Goal: Task Accomplishment & Management: Manage account settings

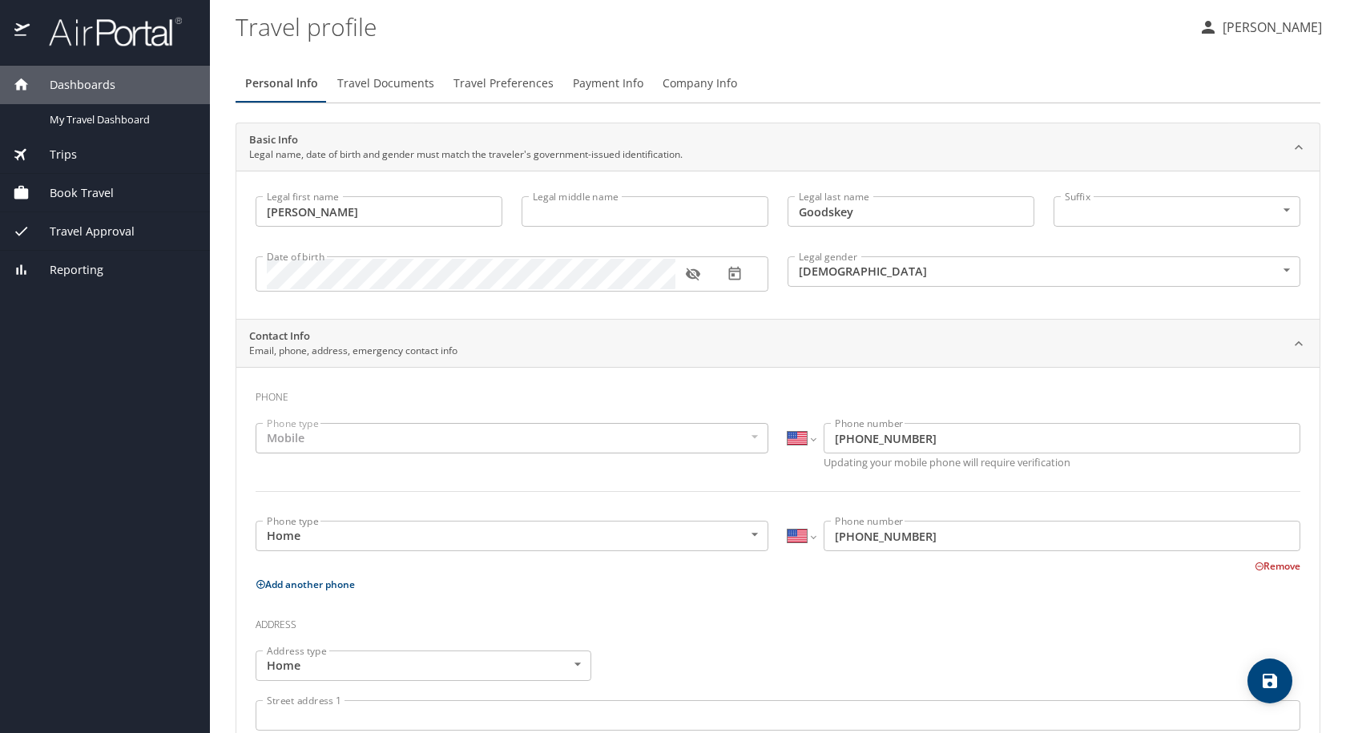
select select "US"
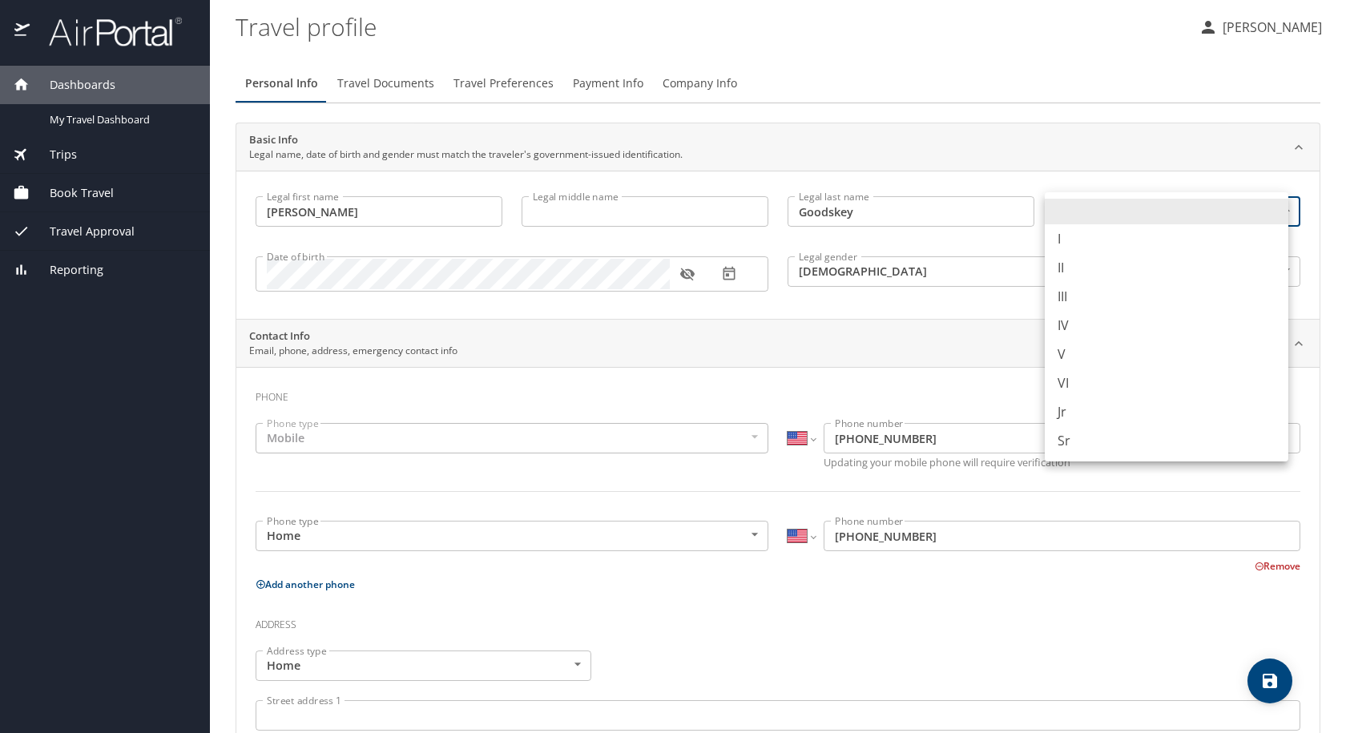
click at [1129, 221] on body "Dashboards My Travel Dashboard Trips Current / Future Trips Past Trips Trips Mi…" at bounding box center [673, 366] width 1346 height 733
click at [1129, 221] on li at bounding box center [1167, 212] width 244 height 26
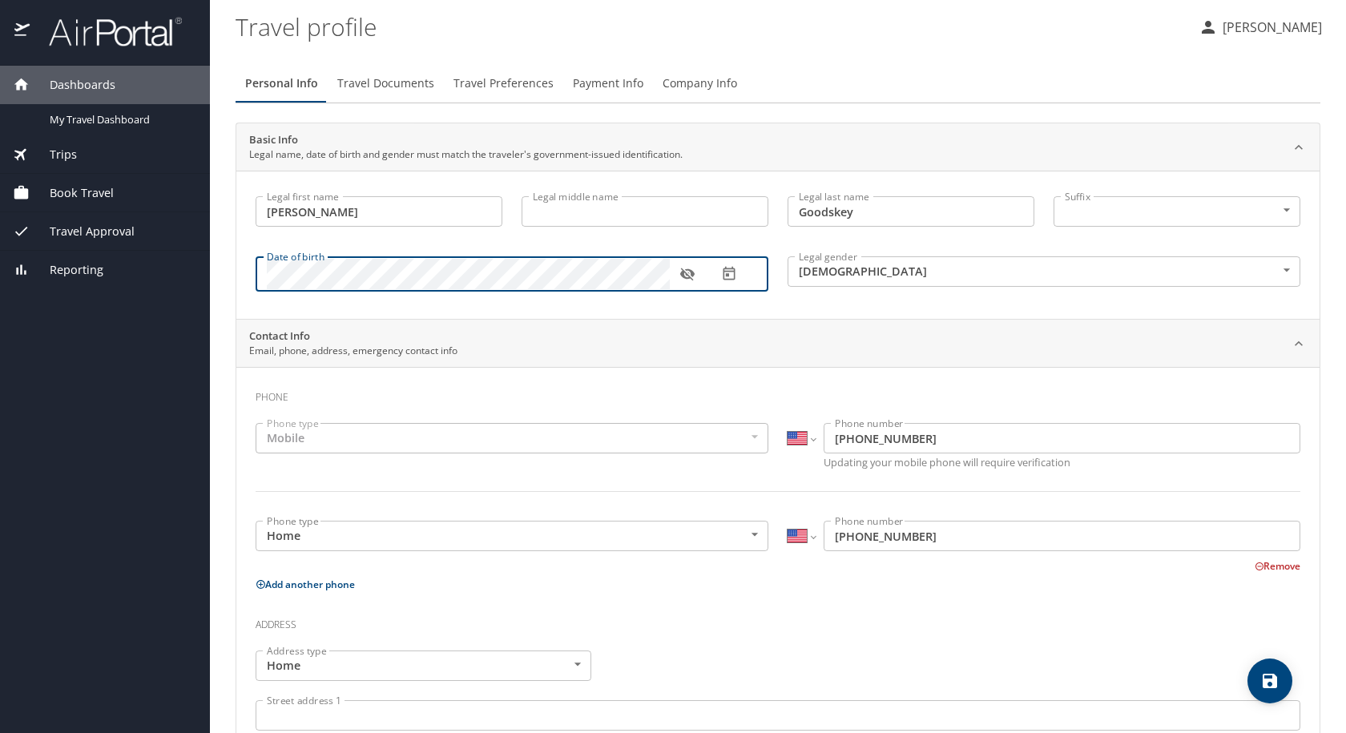
click at [723, 273] on icon "button" at bounding box center [729, 274] width 12 height 14
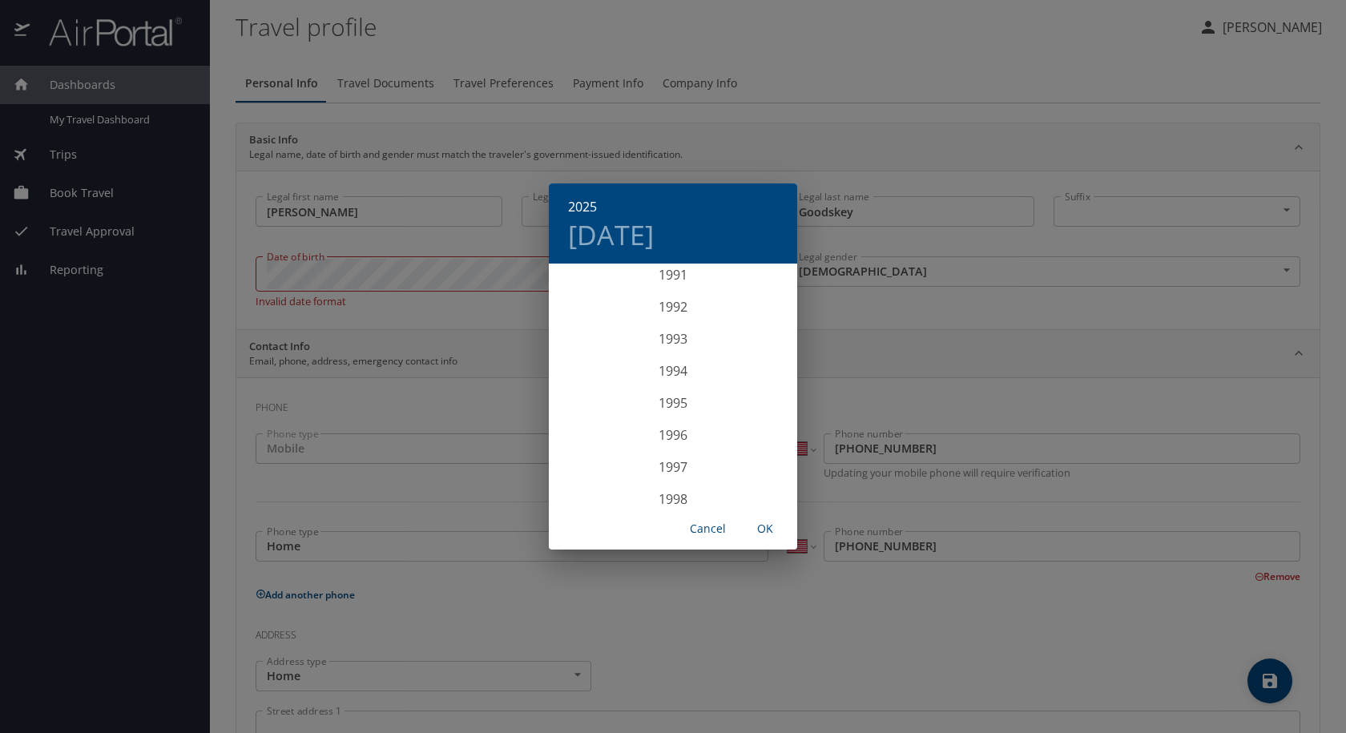
scroll to position [2980, 0]
click at [687, 453] on div "1997" at bounding box center [673, 441] width 248 height 32
click at [755, 417] on div "Sep" at bounding box center [756, 415] width 83 height 60
click at [682, 414] on button "17" at bounding box center [672, 406] width 29 height 29
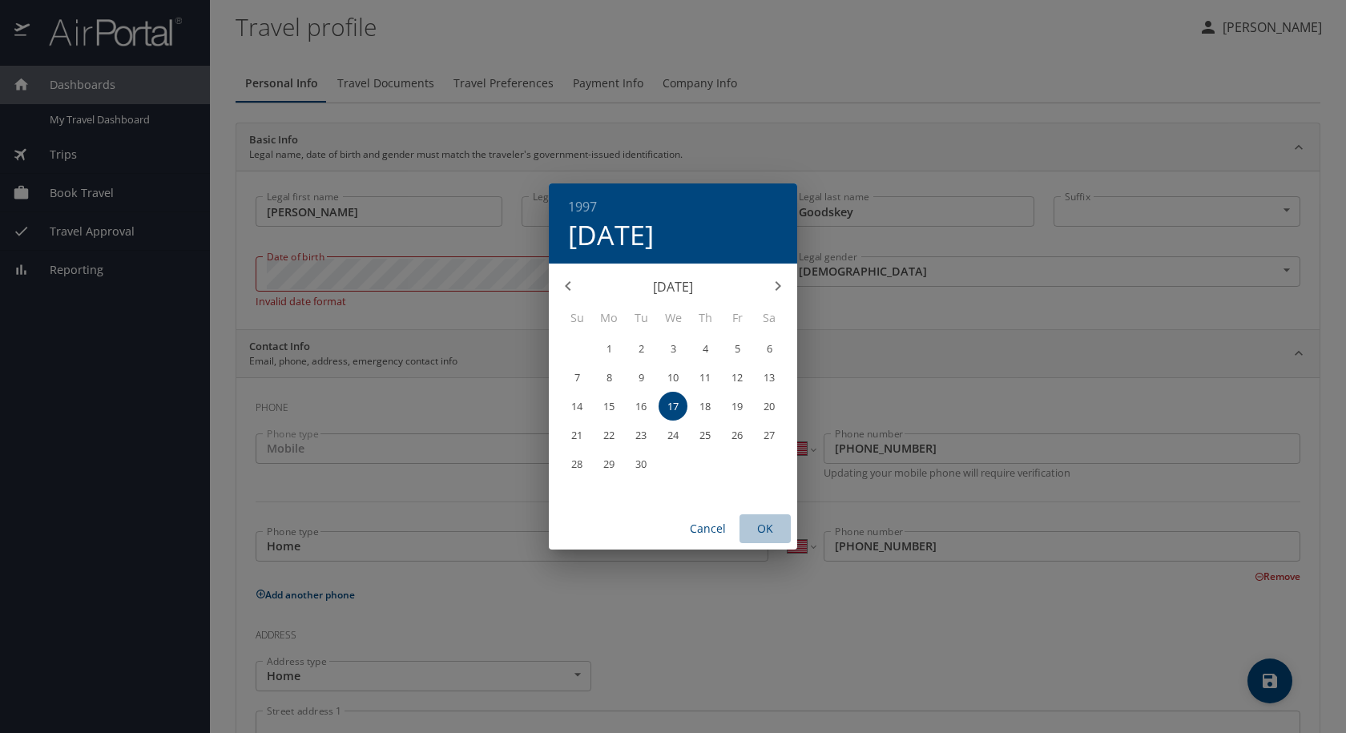
click at [765, 522] on span "OK" at bounding box center [765, 529] width 38 height 20
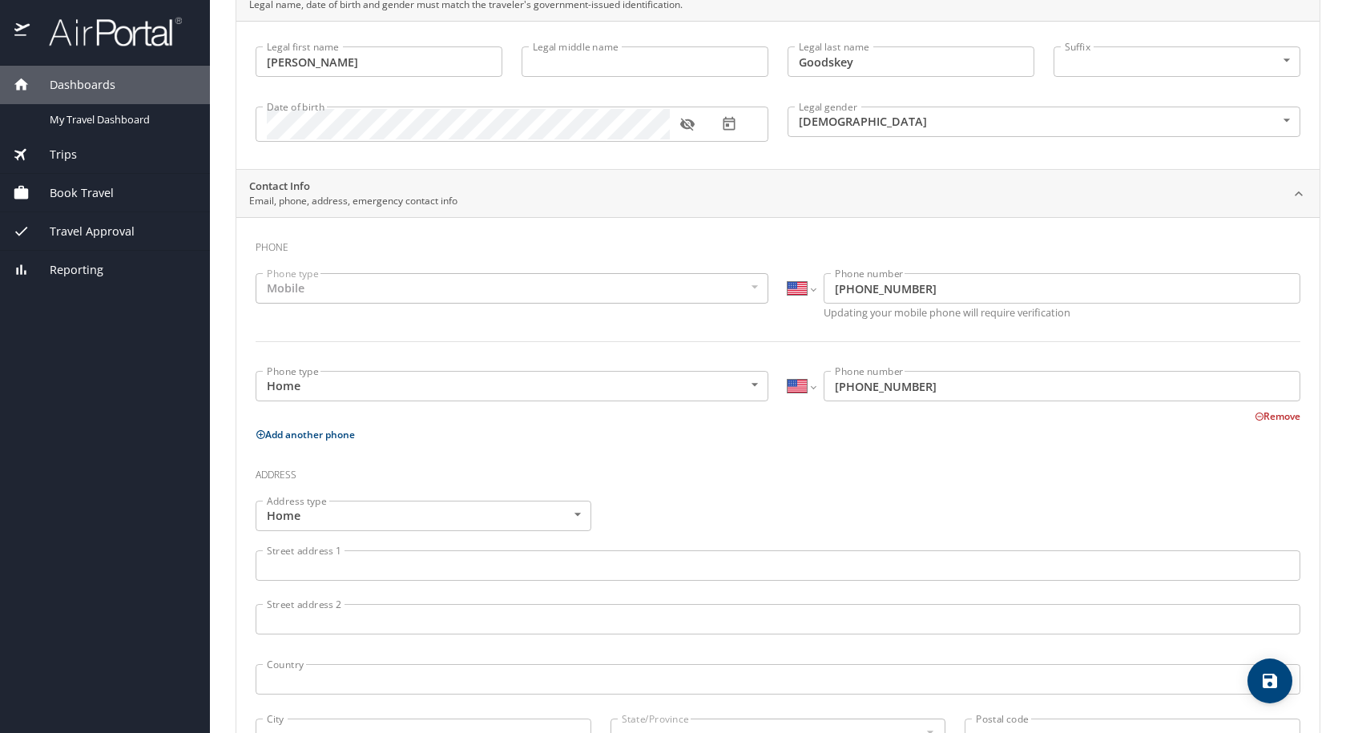
scroll to position [160, 0]
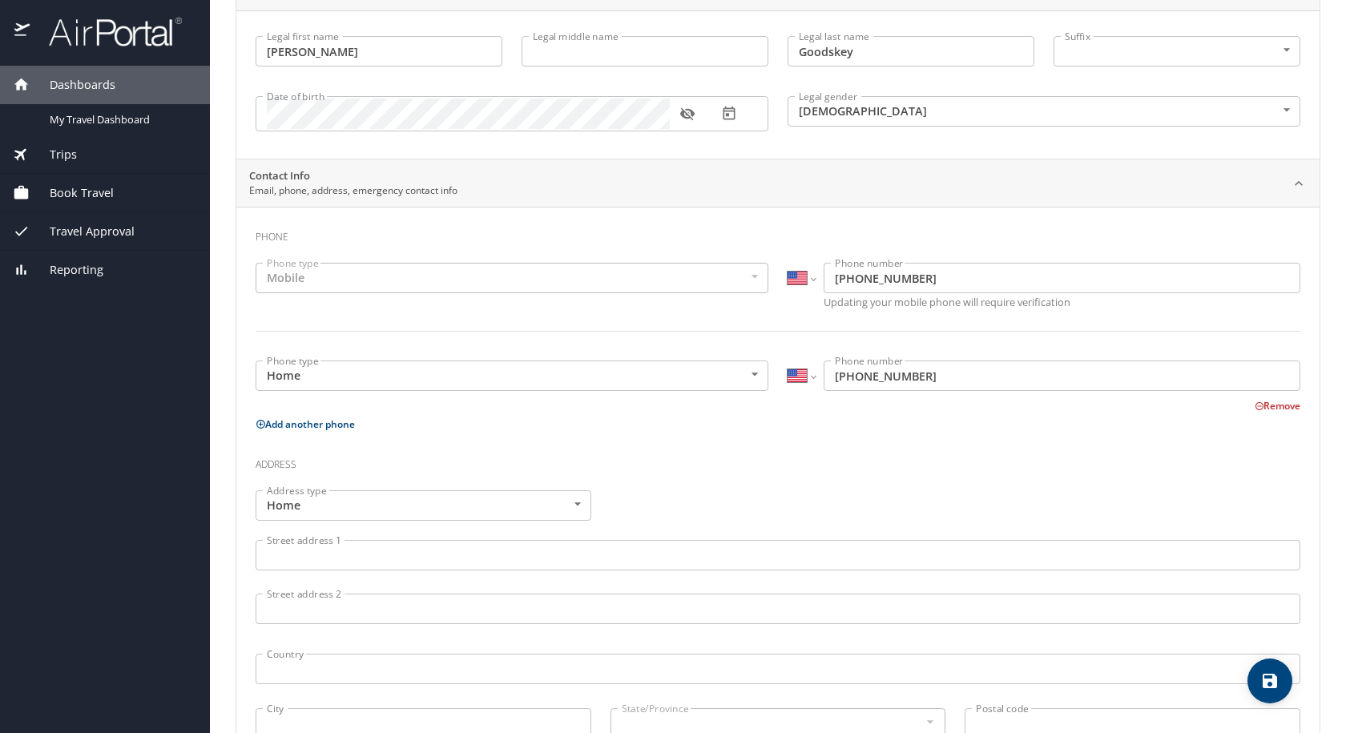
click at [712, 383] on body "Dashboards My Travel Dashboard Trips Current / Future Trips Past Trips Trips Mi…" at bounding box center [673, 366] width 1346 height 733
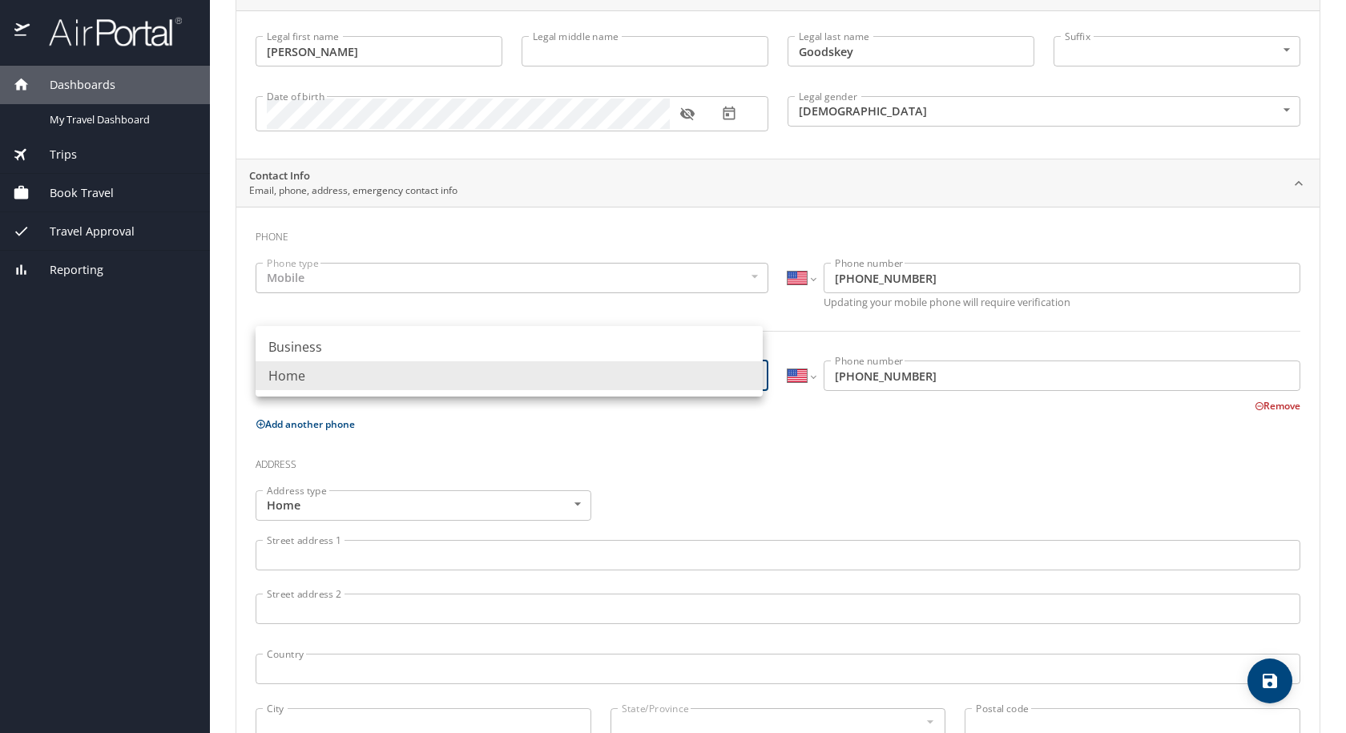
click at [712, 352] on li "Business" at bounding box center [509, 346] width 507 height 29
type input "Business"
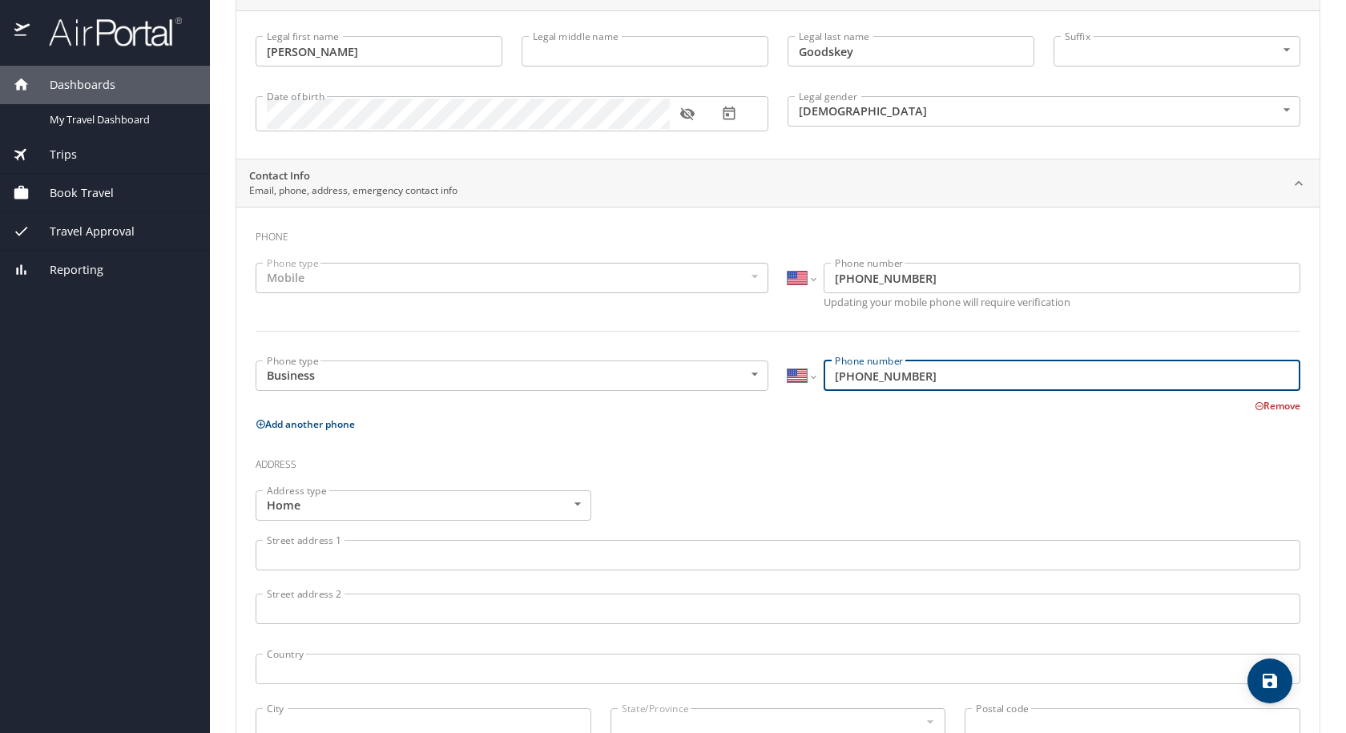
drag, startPoint x: 951, startPoint y: 373, endPoint x: 672, endPoint y: 391, distance: 279.3
click at [672, 391] on div "Phone type Business Business Phone type International Afghanistan Åland Islands…" at bounding box center [778, 382] width 1064 height 63
type input "(318) 675-6126"
click at [761, 517] on div "Address type Home Home Address type Street address 1 Street address 1 Street ad…" at bounding box center [778, 617] width 1064 height 272
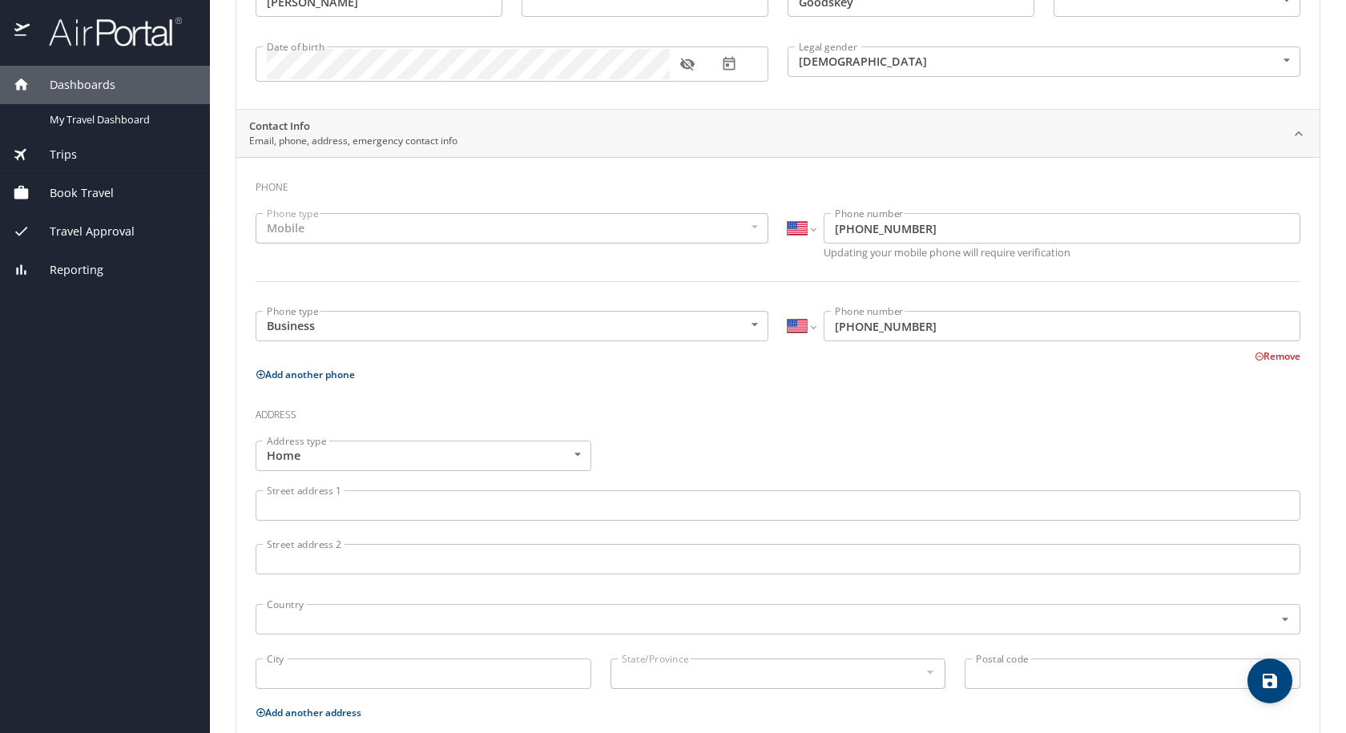
scroll to position [0, 0]
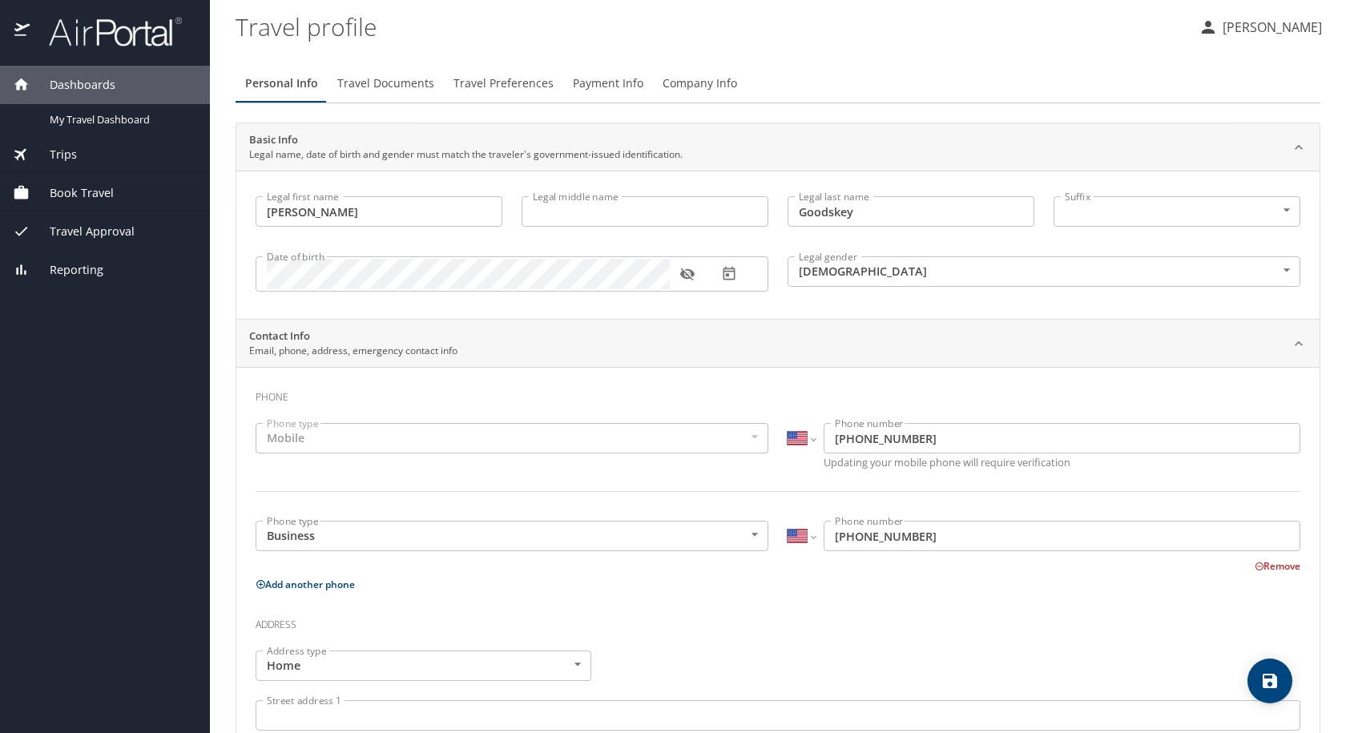
click at [1274, 675] on icon "save" at bounding box center [1269, 681] width 14 height 14
select select "US"
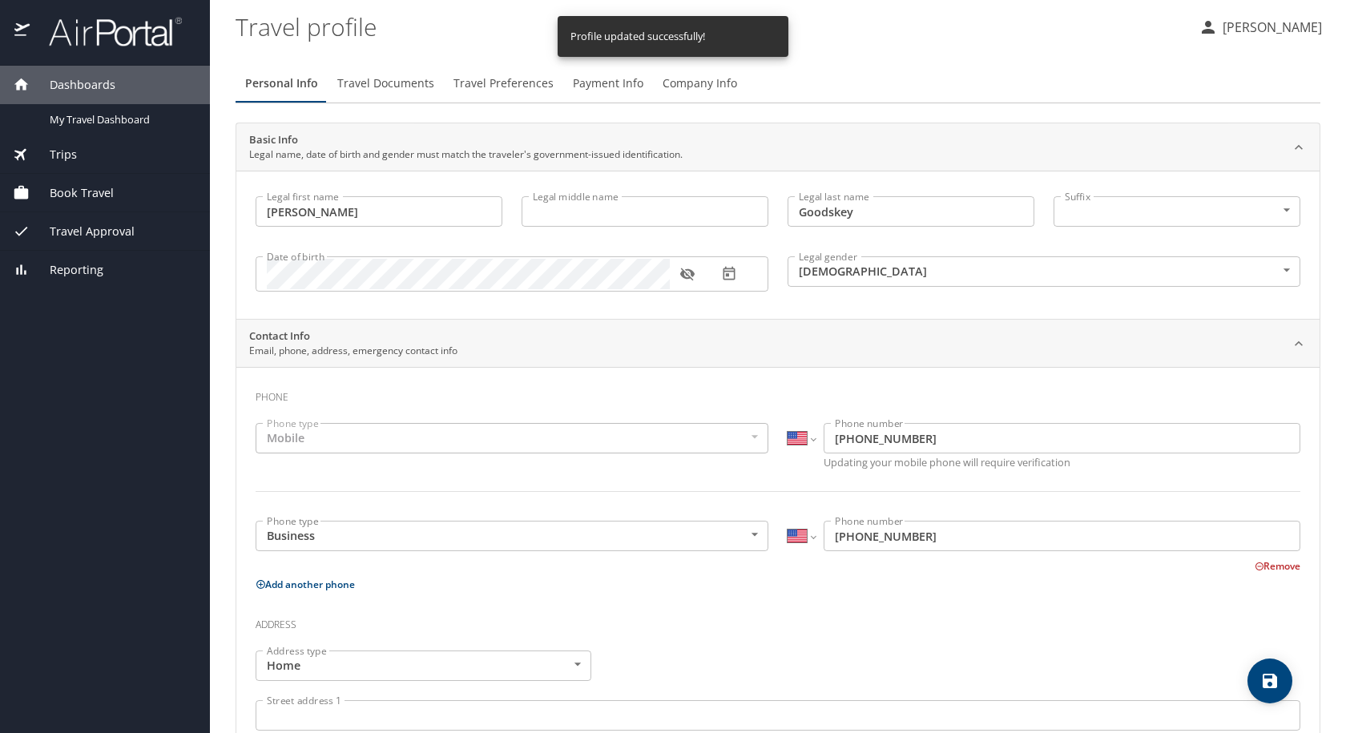
select select "US"
click at [405, 90] on span "Travel Documents" at bounding box center [385, 84] width 97 height 20
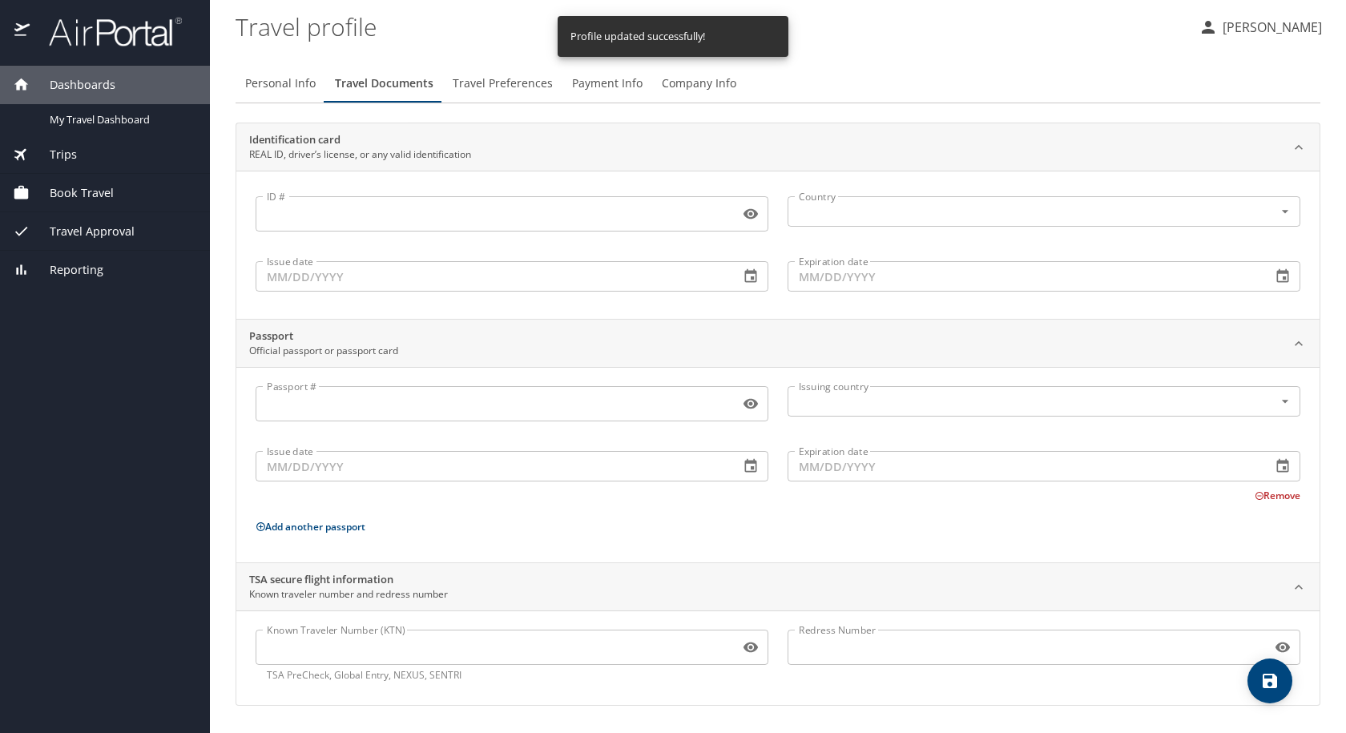
click at [501, 92] on span "Travel Preferences" at bounding box center [503, 84] width 100 height 20
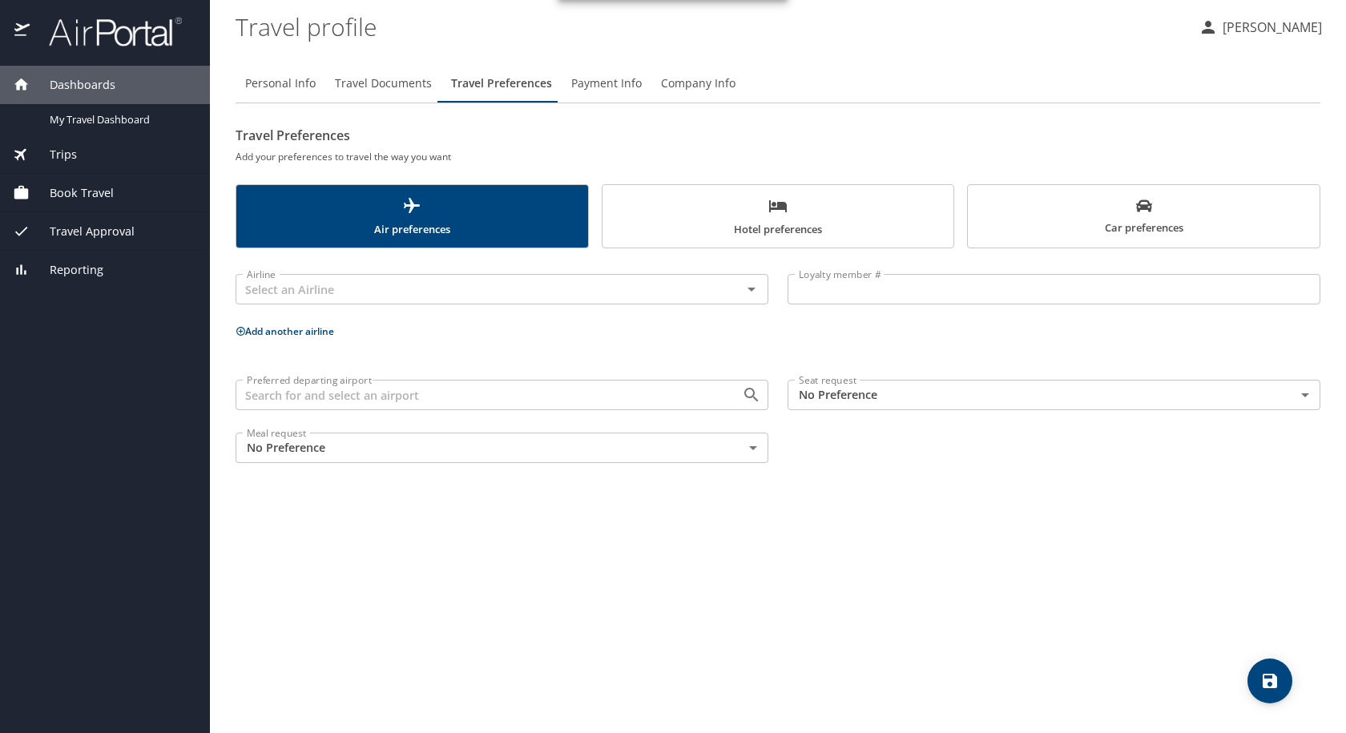
click at [606, 89] on span "Payment Info" at bounding box center [606, 84] width 70 height 20
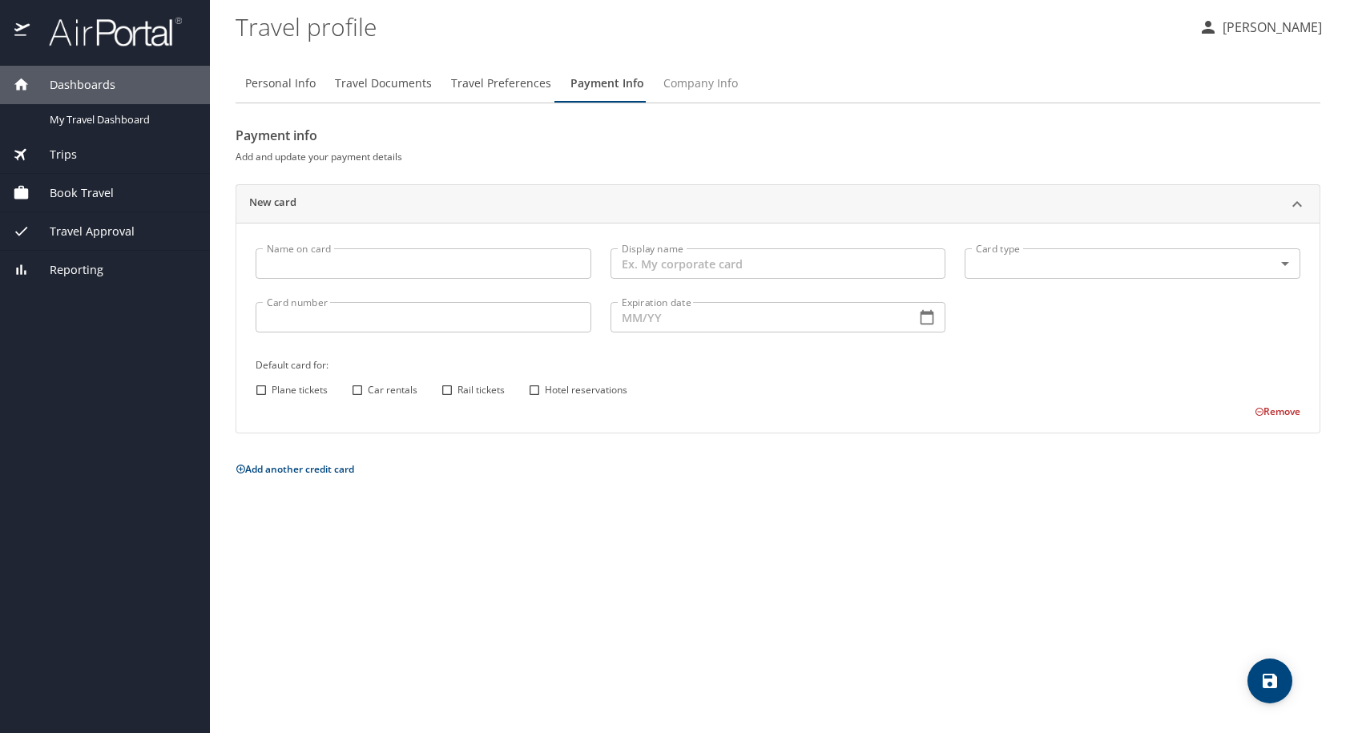
click at [689, 85] on span "Company Info" at bounding box center [700, 84] width 74 height 20
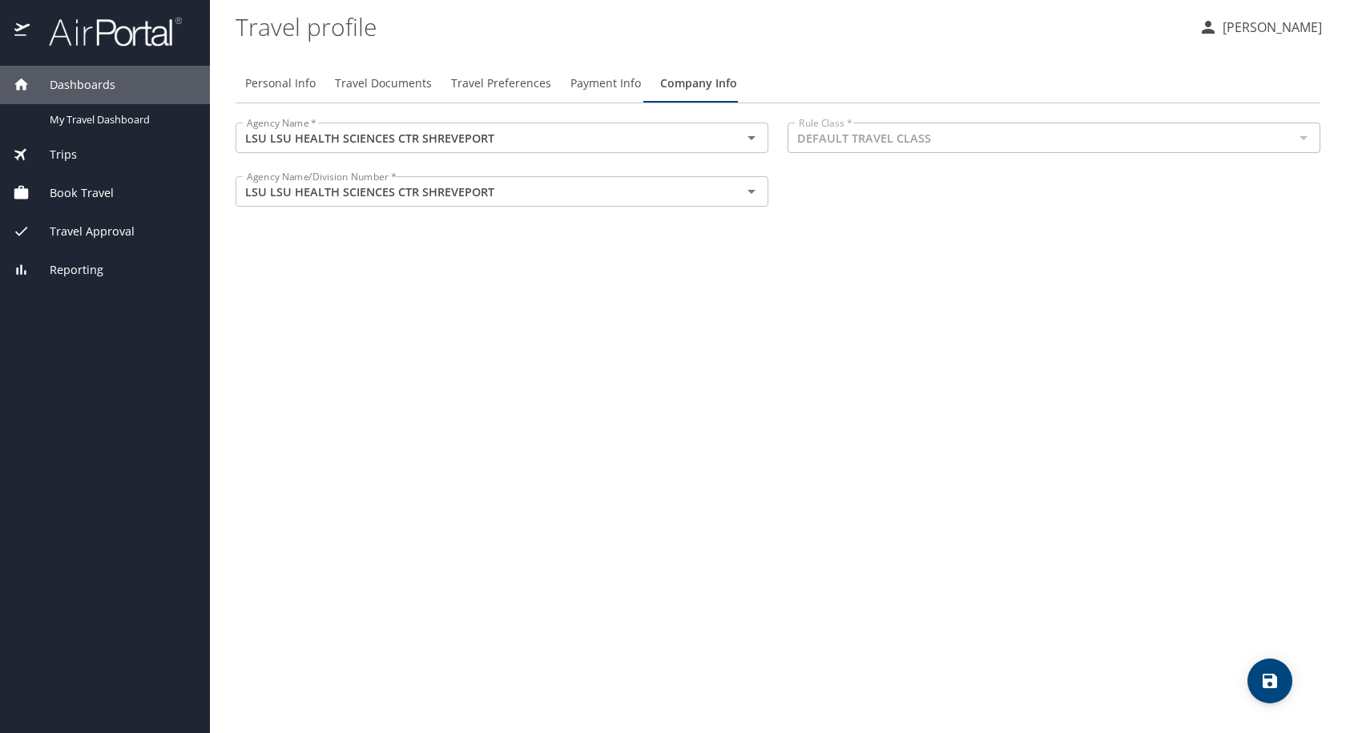
click at [126, 96] on div "Dashboards" at bounding box center [105, 85] width 210 height 38
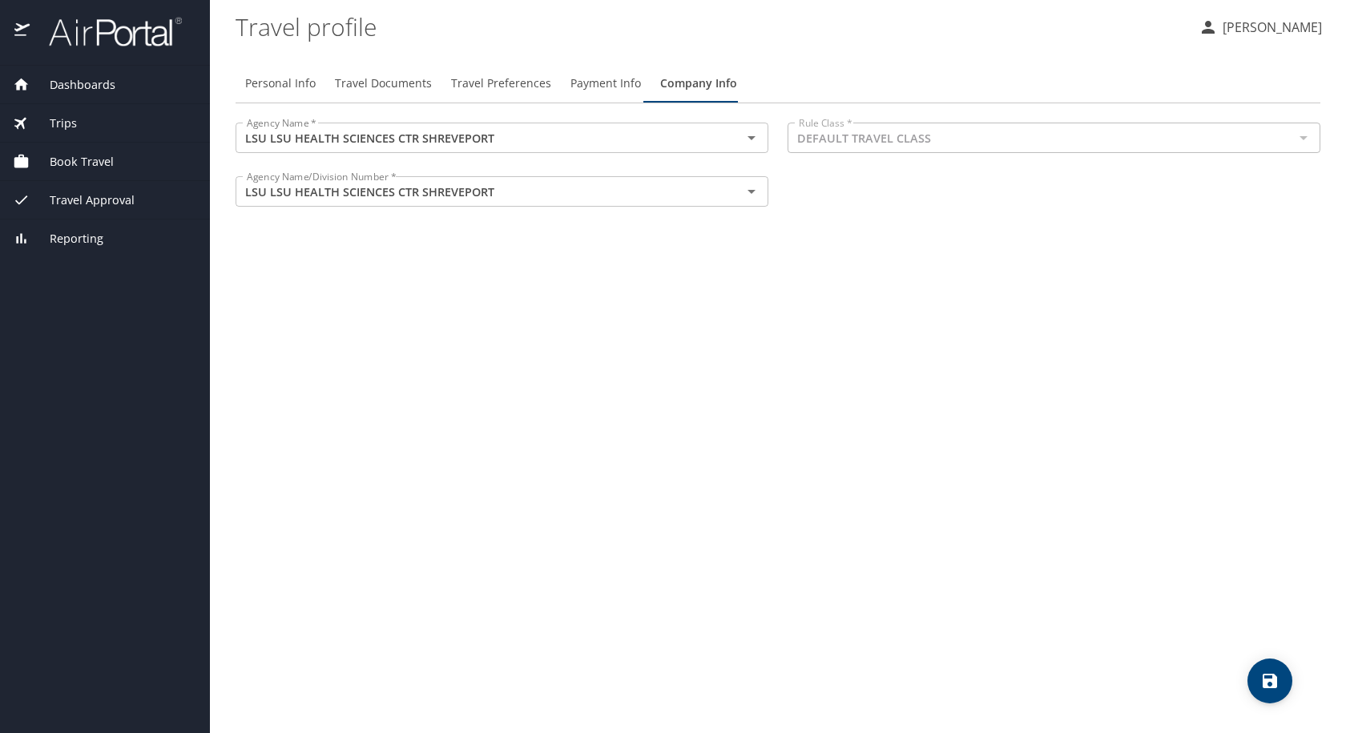
click at [123, 55] on div at bounding box center [105, 33] width 210 height 66
click at [132, 37] on img at bounding box center [106, 31] width 151 height 31
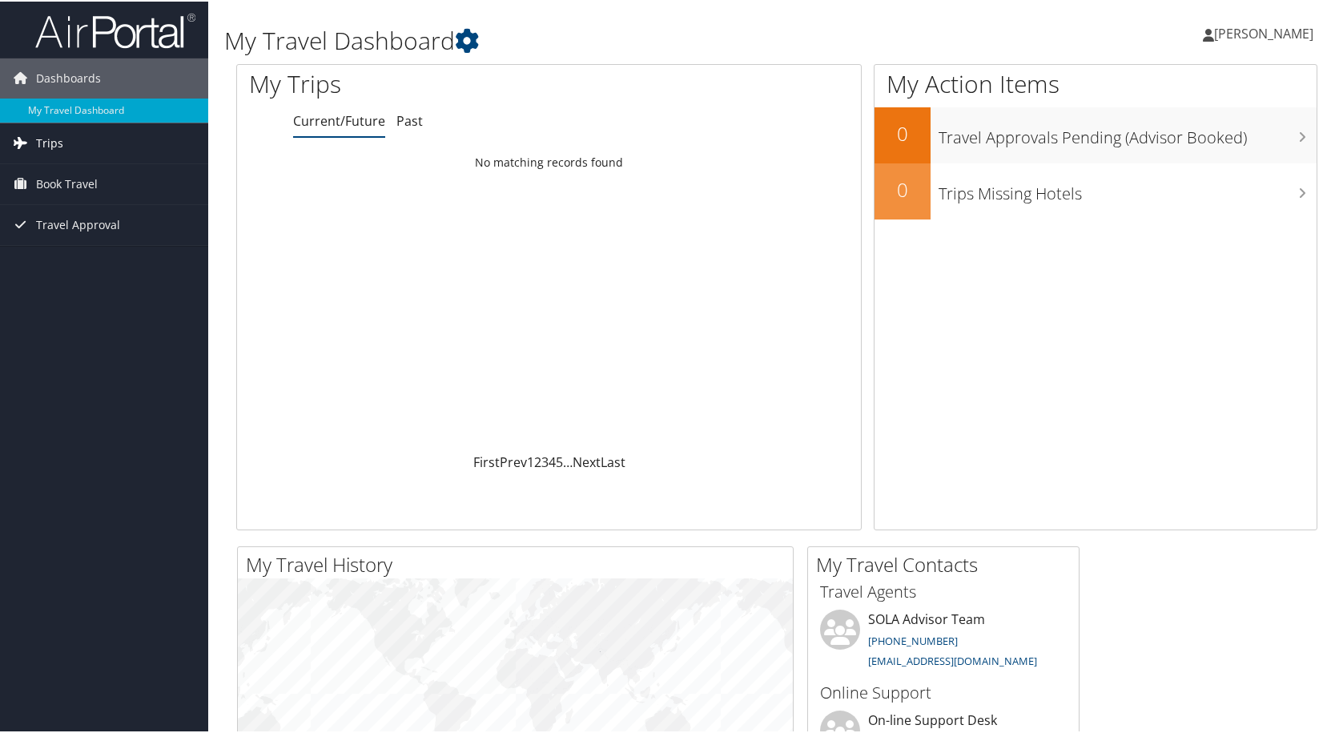
click at [91, 147] on link "Trips" at bounding box center [104, 142] width 208 height 40
click at [1243, 26] on span "[PERSON_NAME]" at bounding box center [1263, 32] width 99 height 18
click at [132, 225] on link "Travel Approval" at bounding box center [104, 223] width 208 height 40
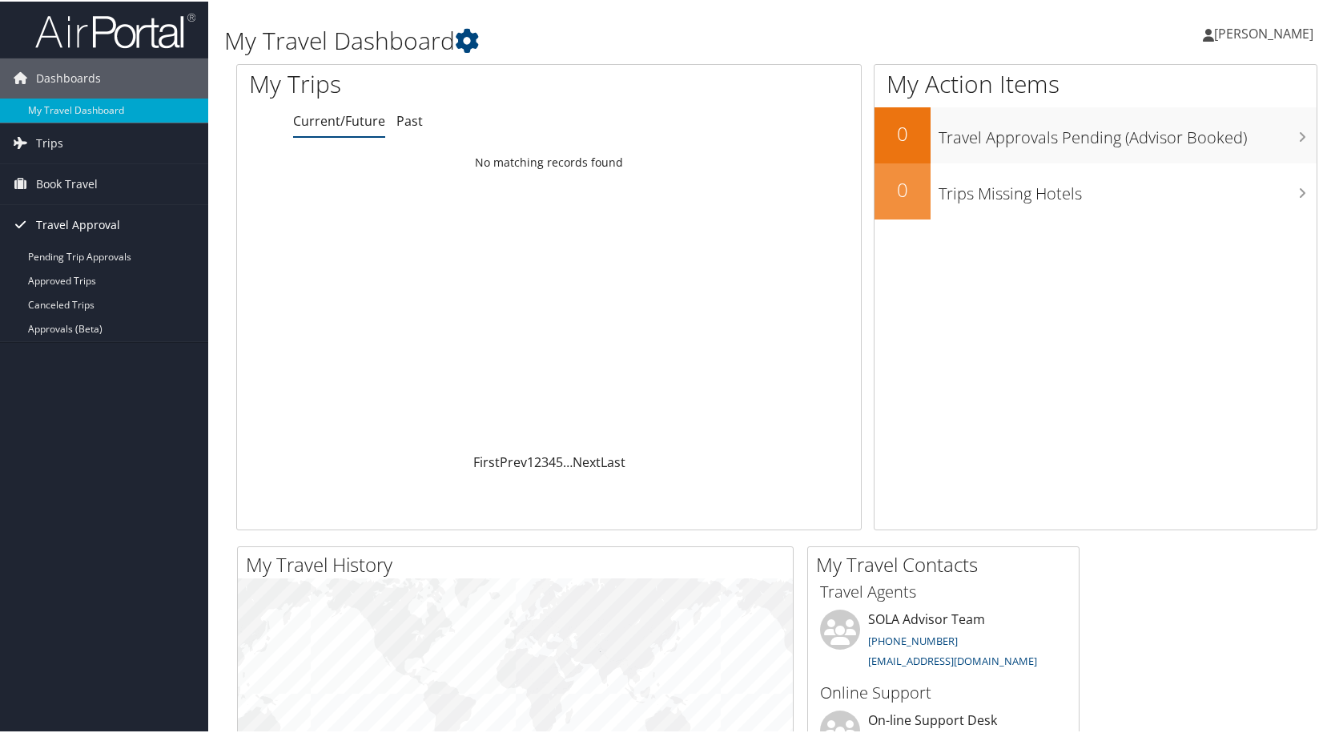
click at [125, 223] on link "Travel Approval" at bounding box center [104, 223] width 208 height 40
click at [126, 189] on link "Book Travel" at bounding box center [104, 183] width 208 height 40
click at [1248, 34] on span "[PERSON_NAME]" at bounding box center [1263, 32] width 99 height 18
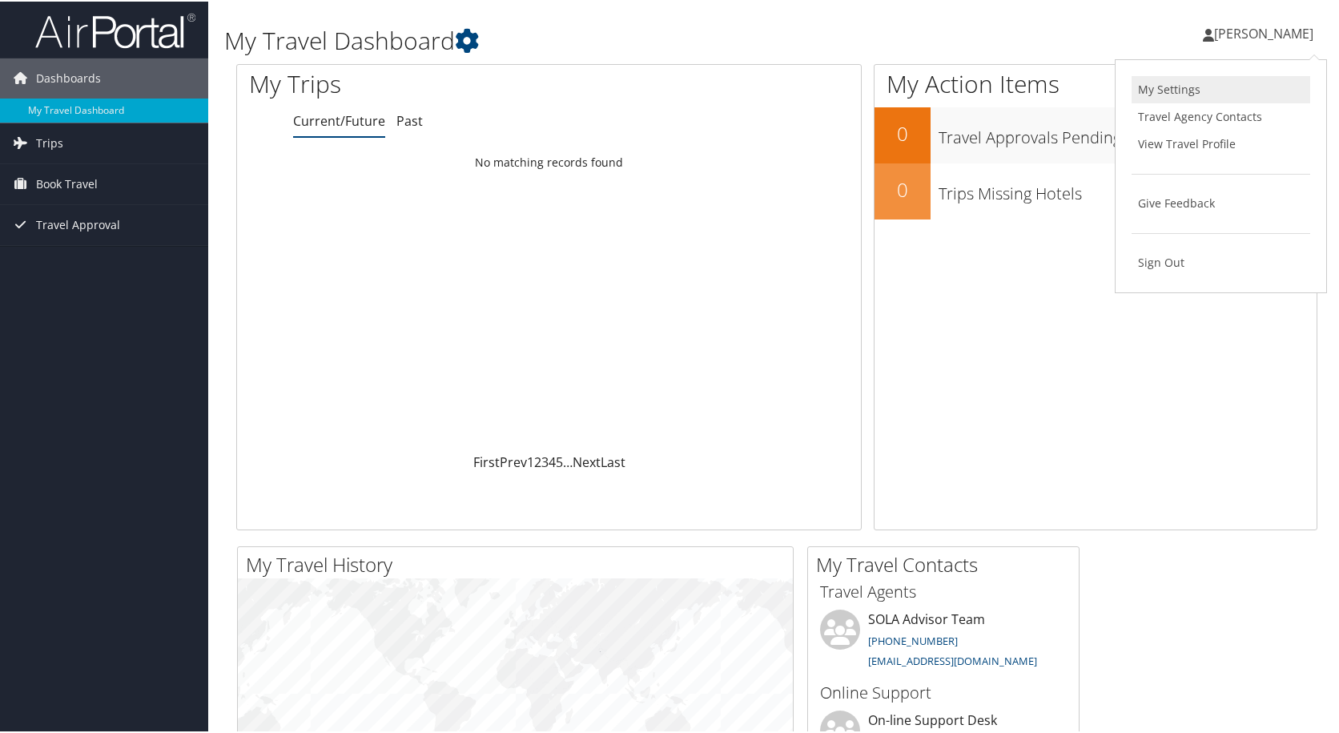
click at [1208, 93] on link "My Settings" at bounding box center [1221, 87] width 179 height 27
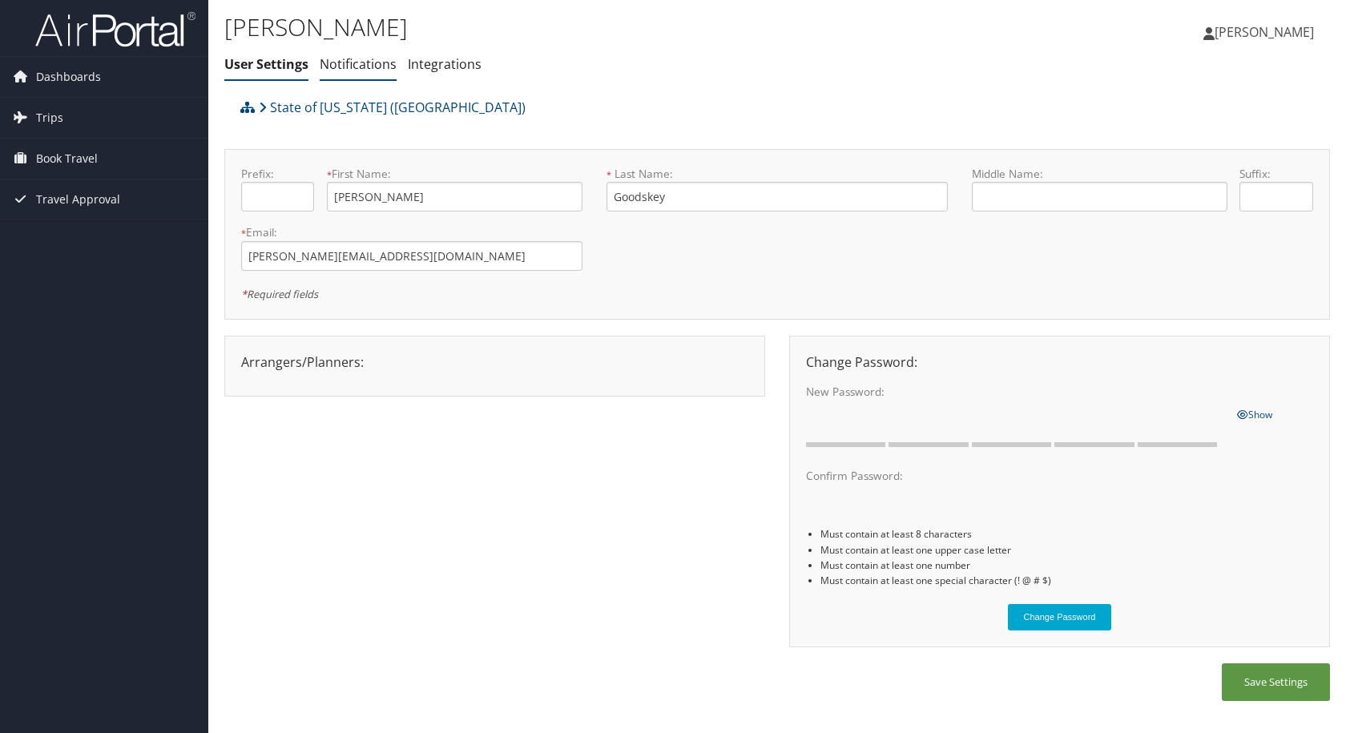
click at [358, 70] on link "Notifications" at bounding box center [358, 64] width 77 height 18
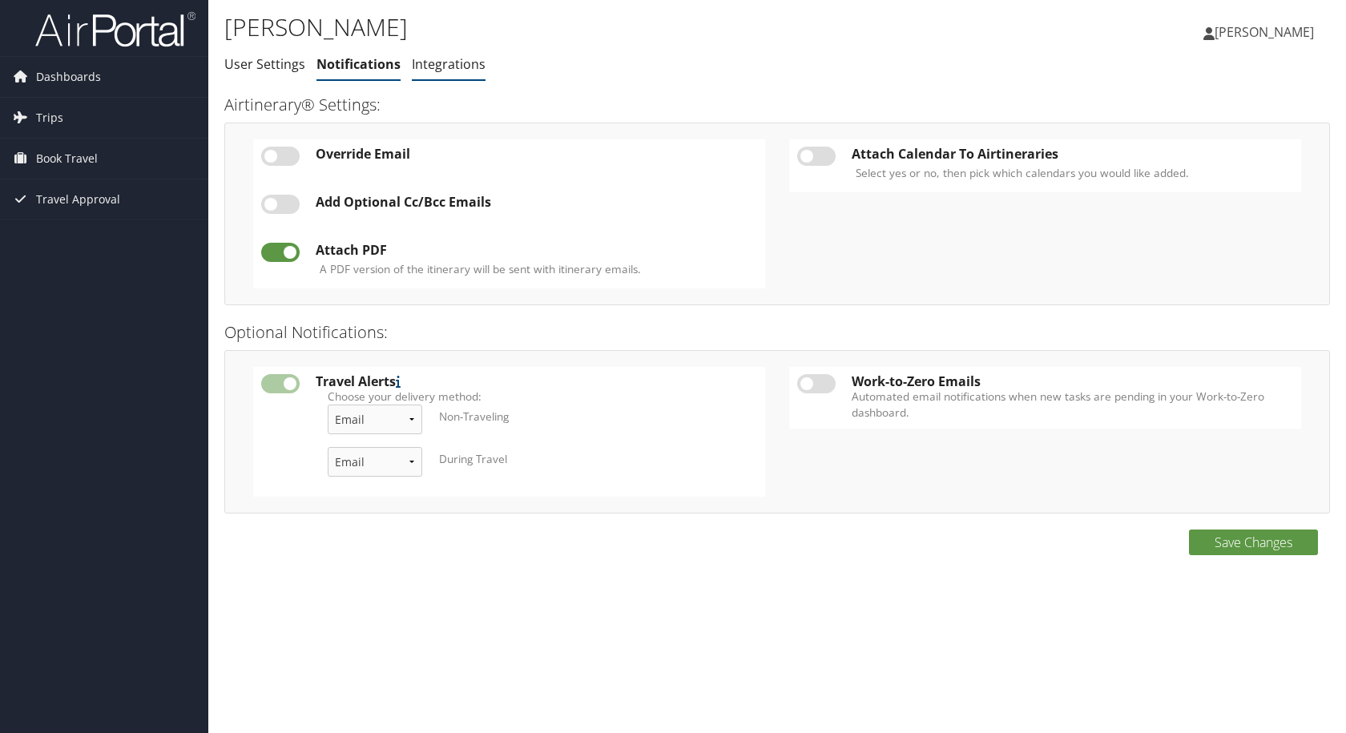
click at [432, 57] on link "Integrations" at bounding box center [449, 64] width 74 height 18
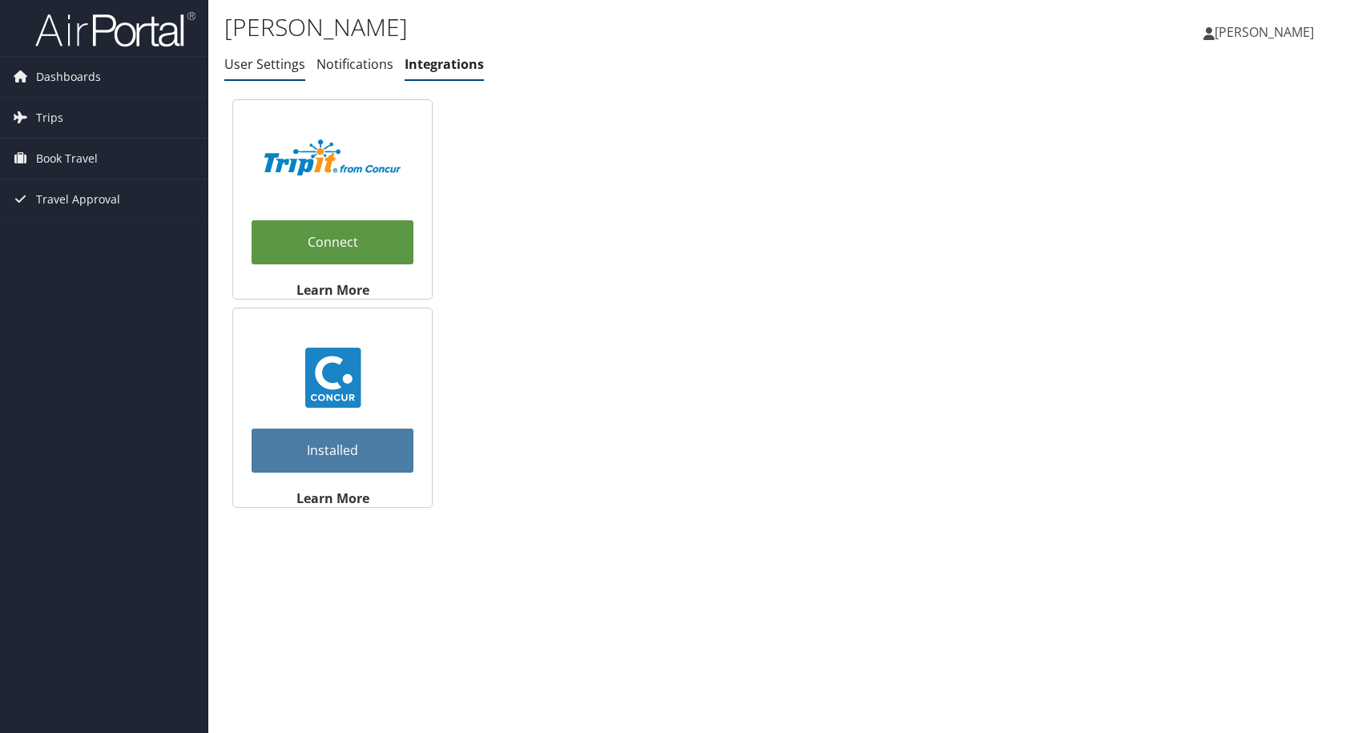
click at [288, 69] on link "User Settings" at bounding box center [264, 64] width 81 height 18
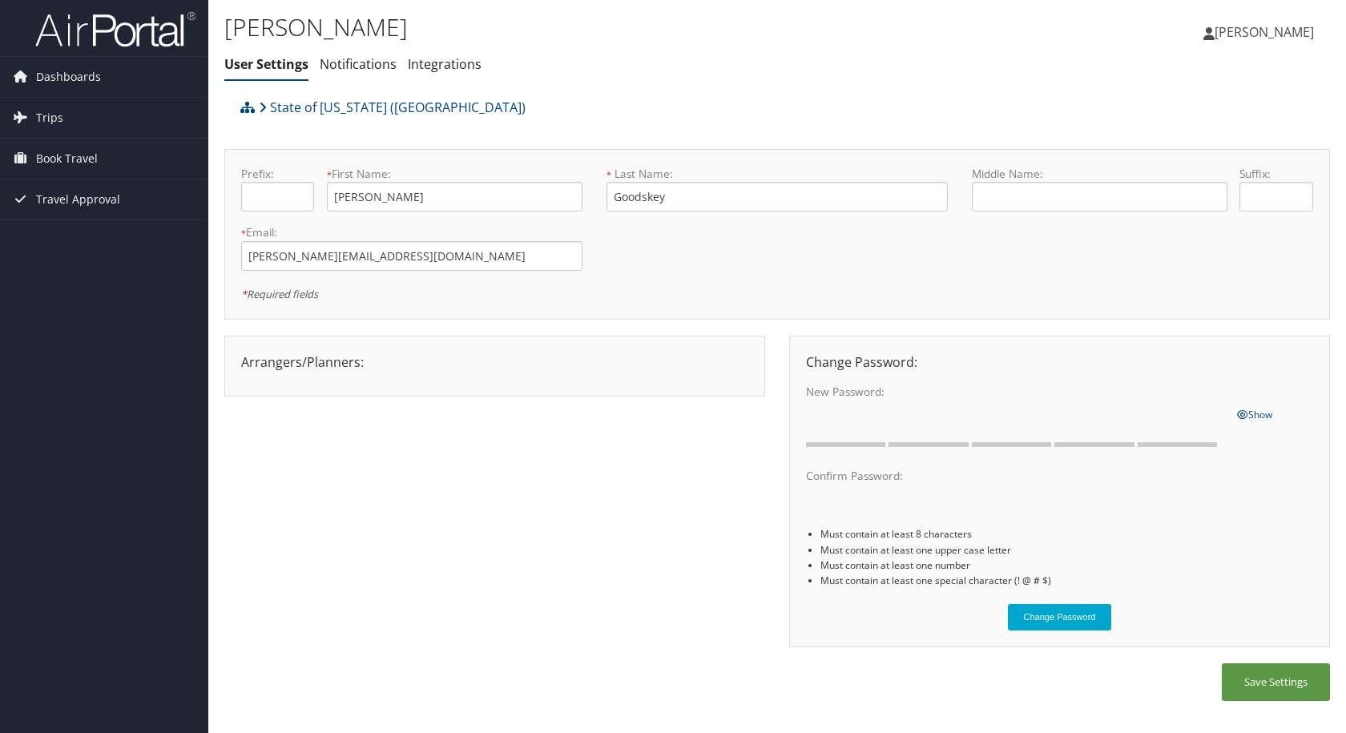
click at [1278, 35] on span "[PERSON_NAME]" at bounding box center [1263, 32] width 99 height 18
click at [1237, 125] on link "Travel Agency Contacts" at bounding box center [1223, 115] width 179 height 27
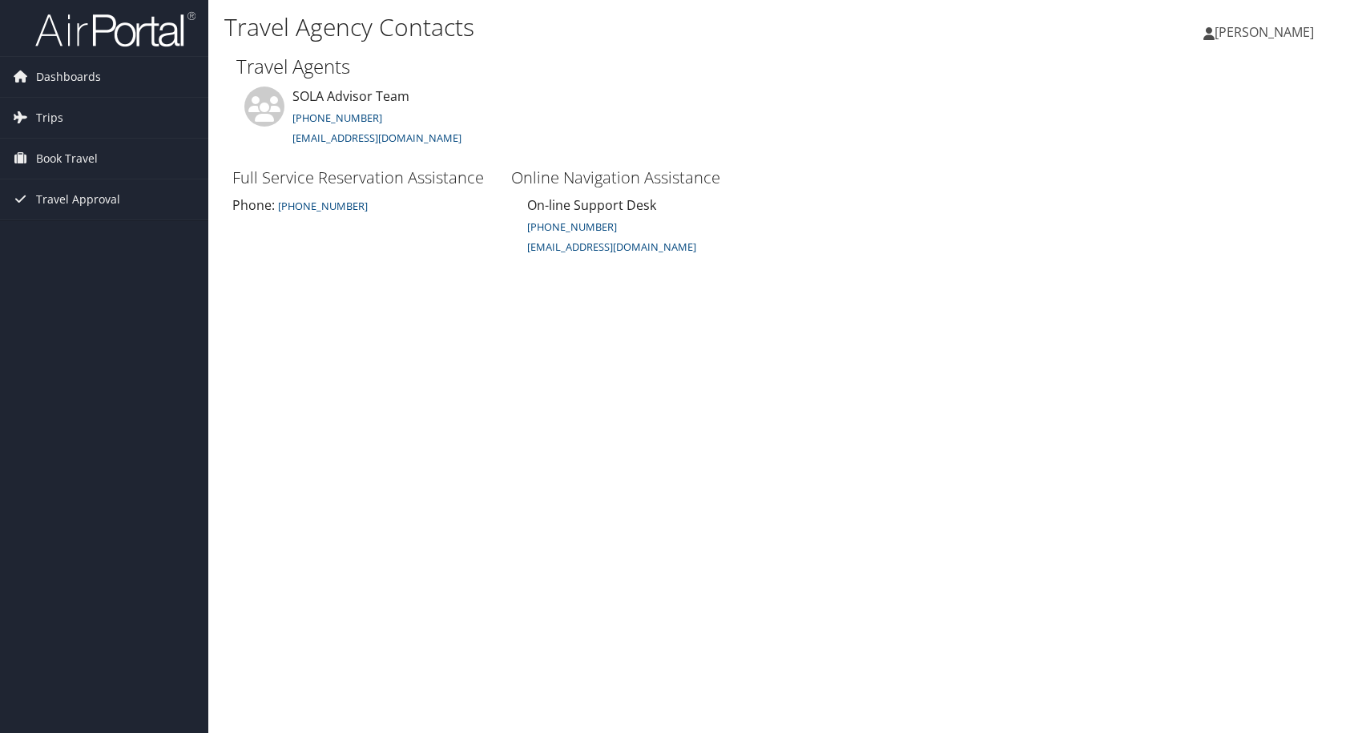
click at [1286, 21] on link "[PERSON_NAME]" at bounding box center [1266, 32] width 127 height 48
click at [1253, 145] on link "View Travel Profile" at bounding box center [1223, 142] width 179 height 27
click at [104, 44] on img at bounding box center [115, 29] width 160 height 38
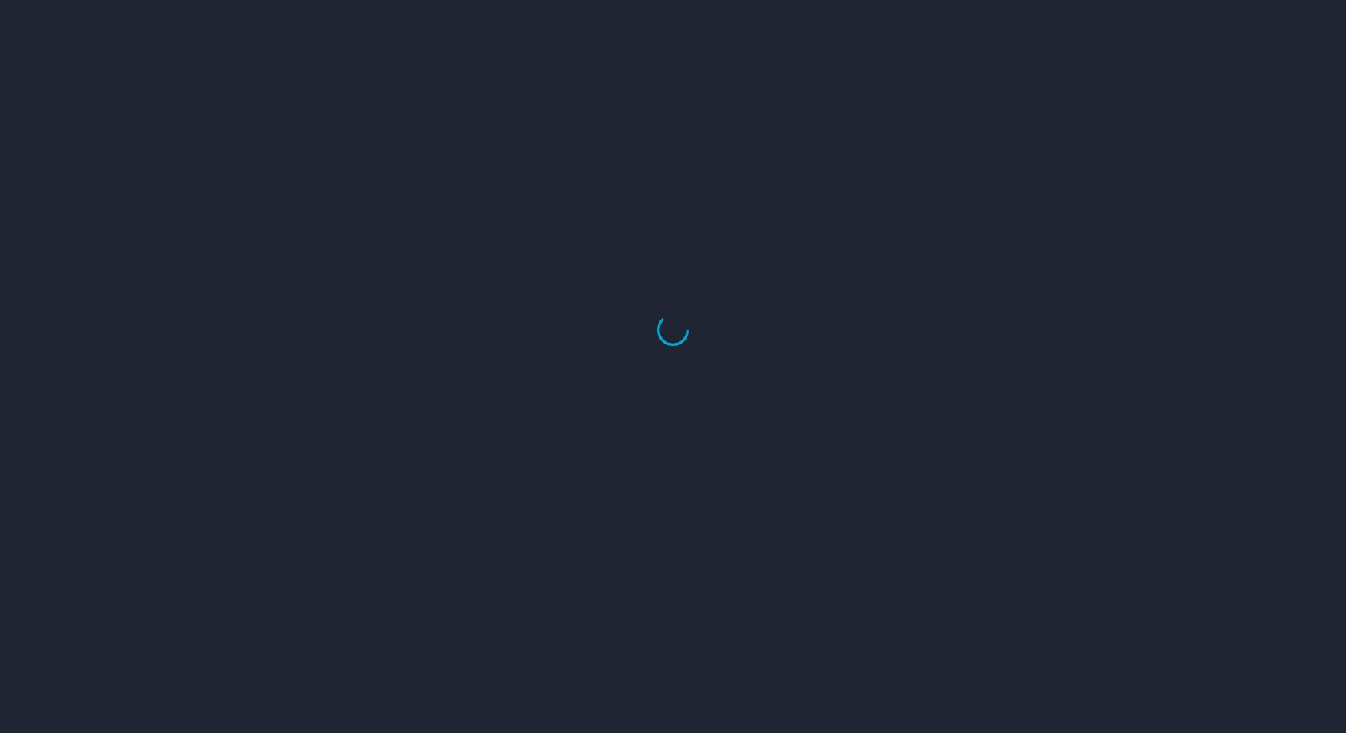
select select "US"
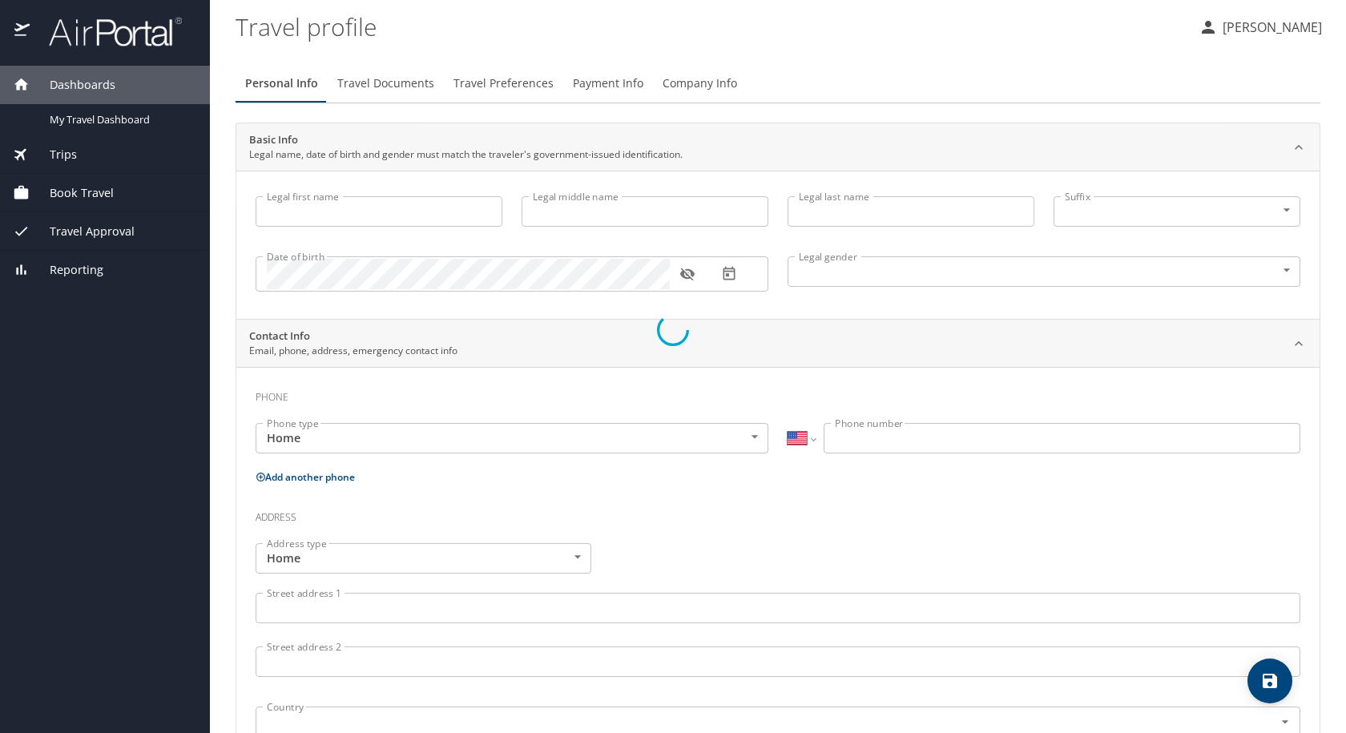
type input "Paige"
type input "Goodskey"
type input "Female"
select select "US"
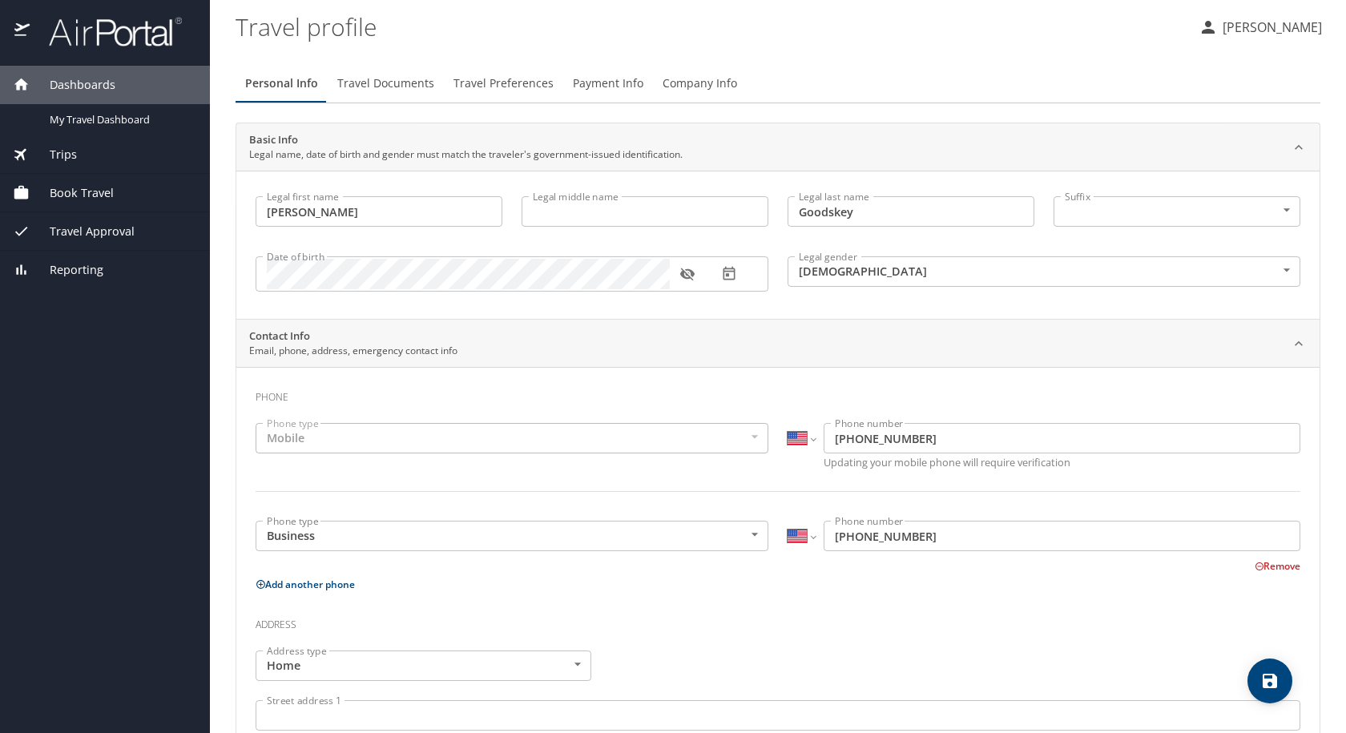
click at [95, 74] on div "Dashboards" at bounding box center [105, 85] width 210 height 38
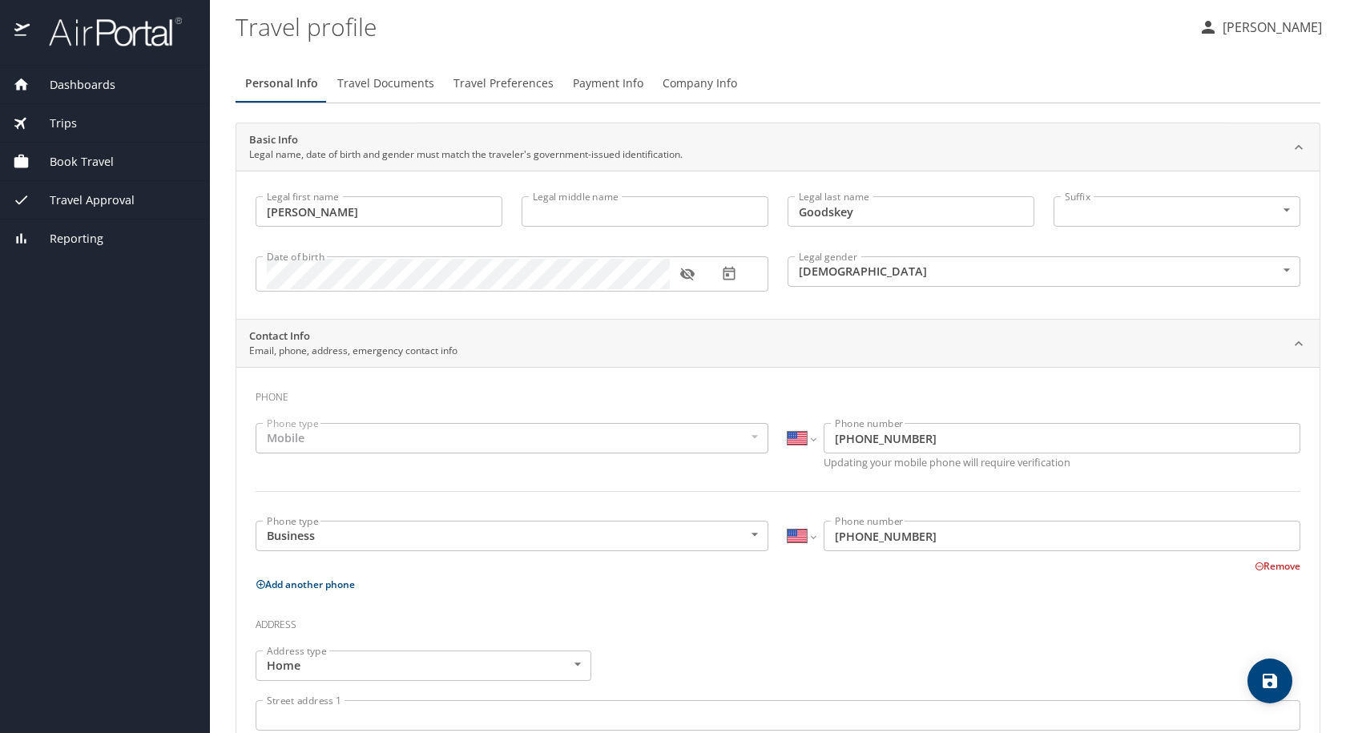
click at [105, 43] on img at bounding box center [106, 31] width 151 height 31
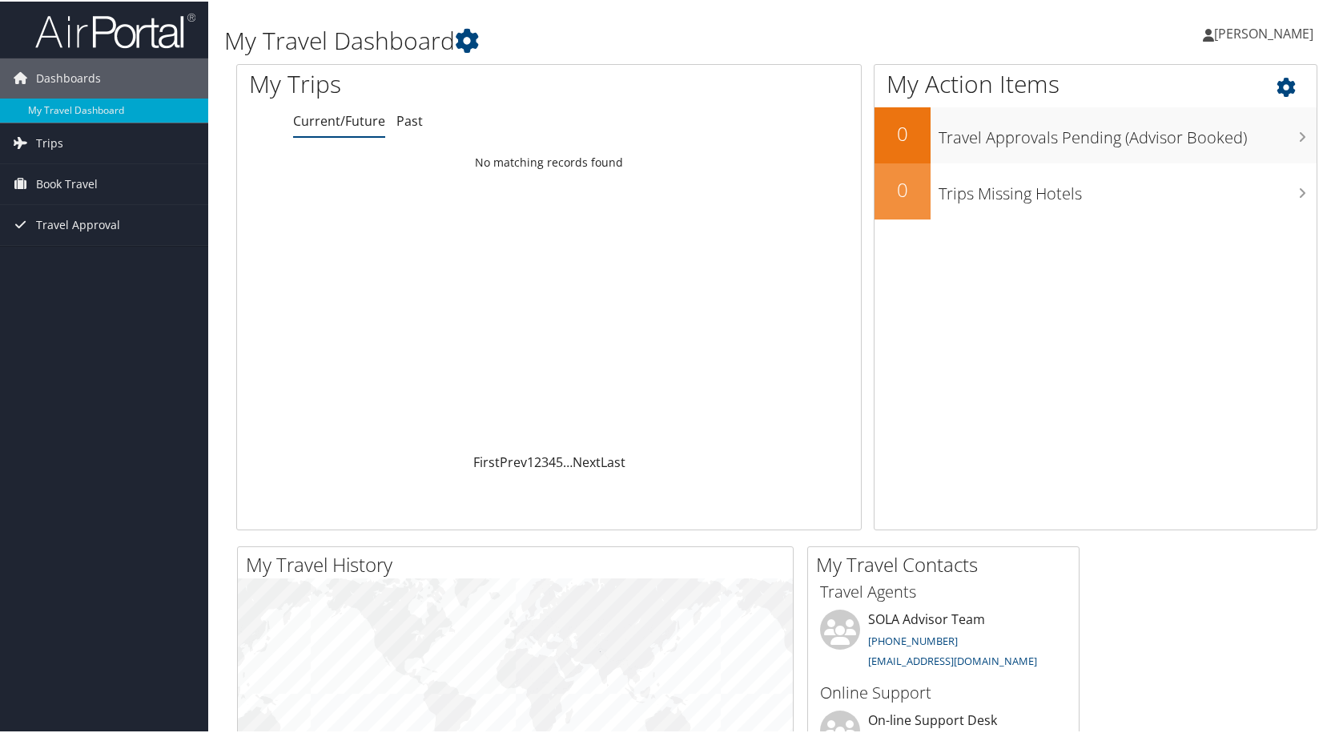
click at [1277, 92] on icon at bounding box center [1300, 81] width 47 height 27
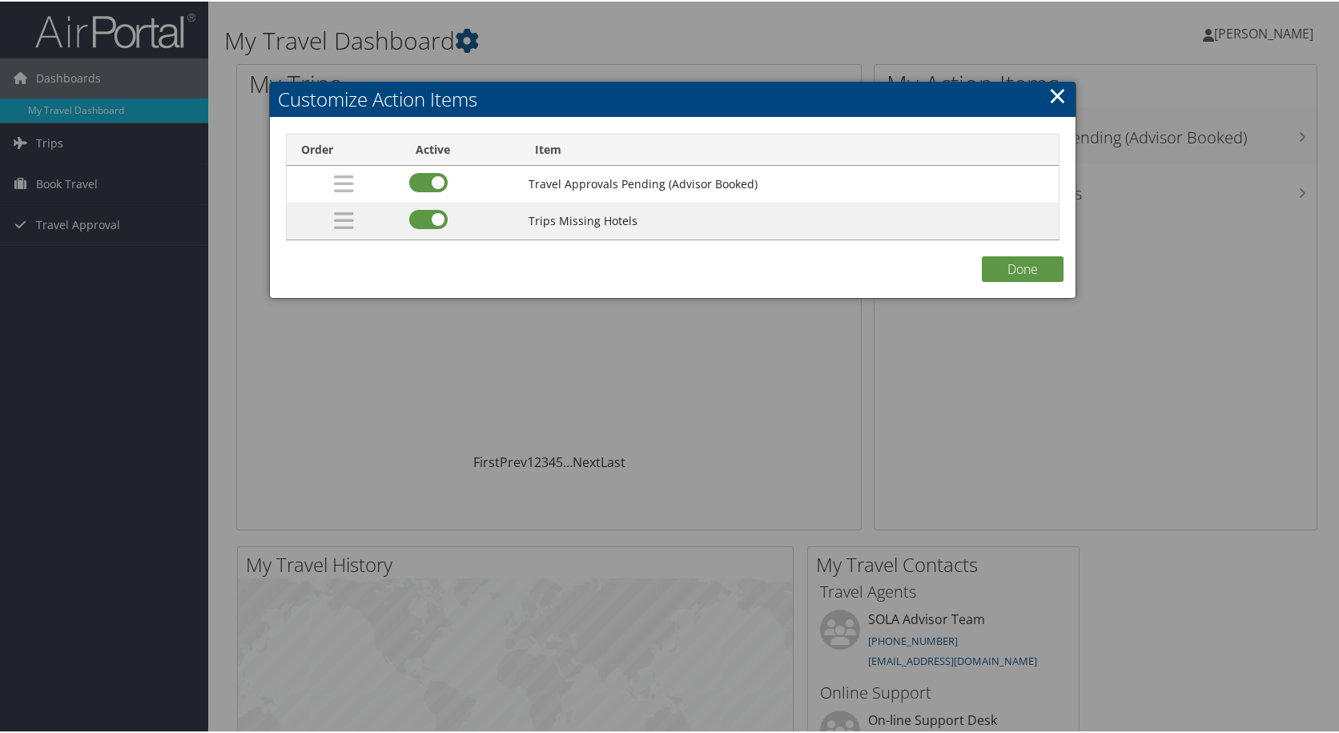
click at [1049, 105] on link "×" at bounding box center [1058, 94] width 18 height 32
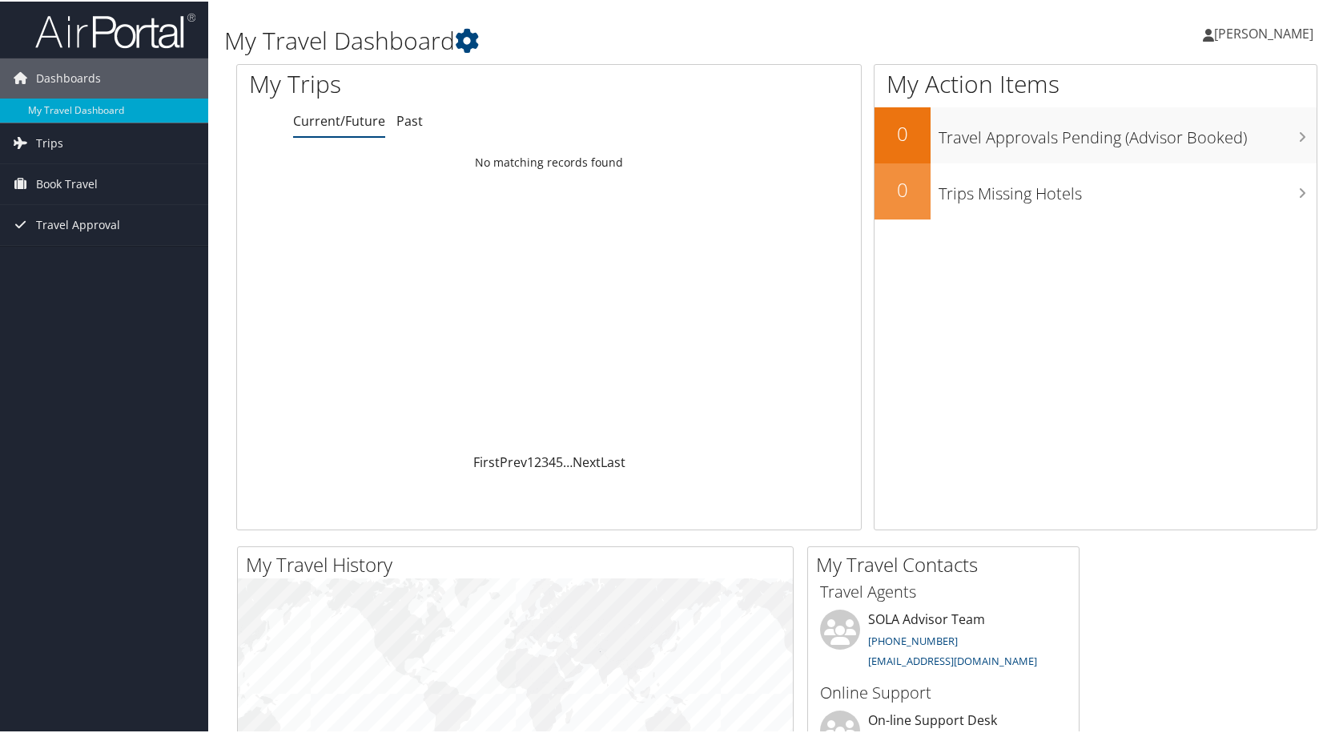
click at [1206, 36] on icon at bounding box center [1208, 33] width 11 height 13
click at [1200, 91] on link "My Settings" at bounding box center [1221, 87] width 179 height 27
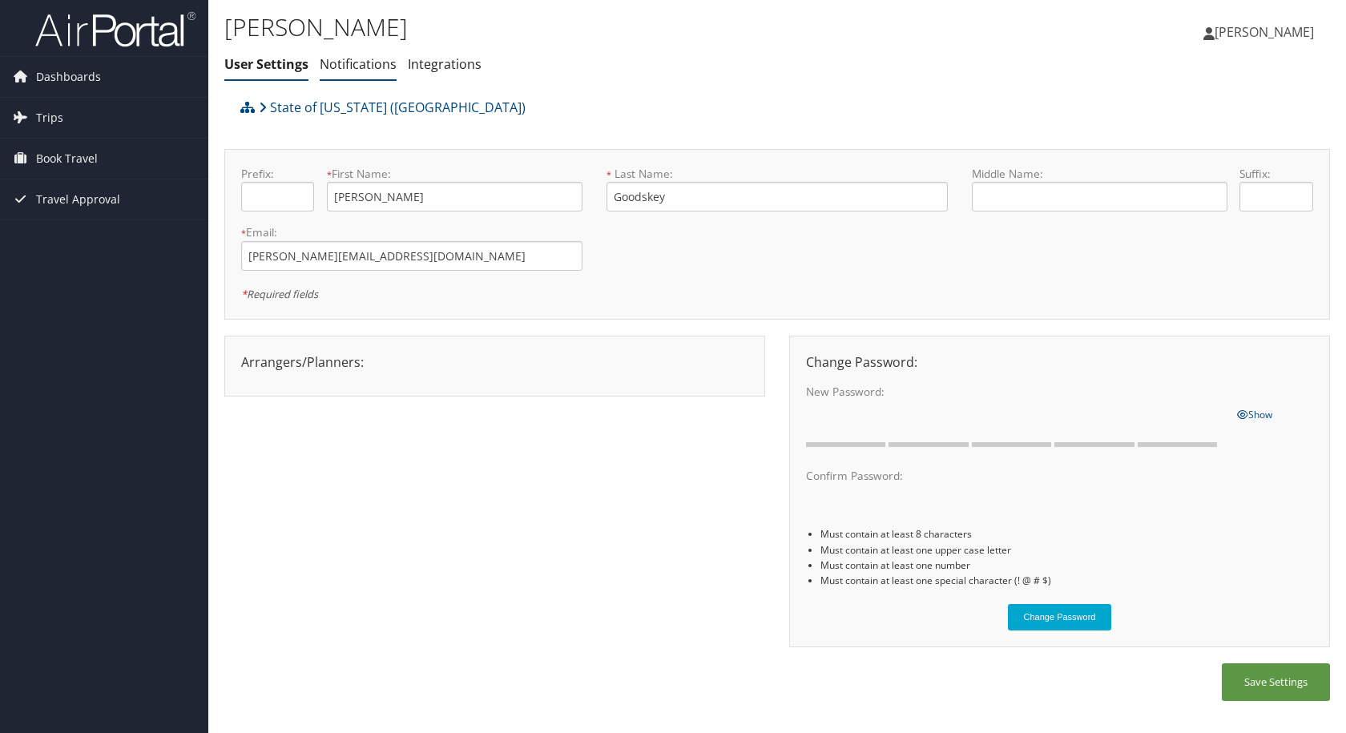
click at [341, 67] on link "Notifications" at bounding box center [358, 64] width 77 height 18
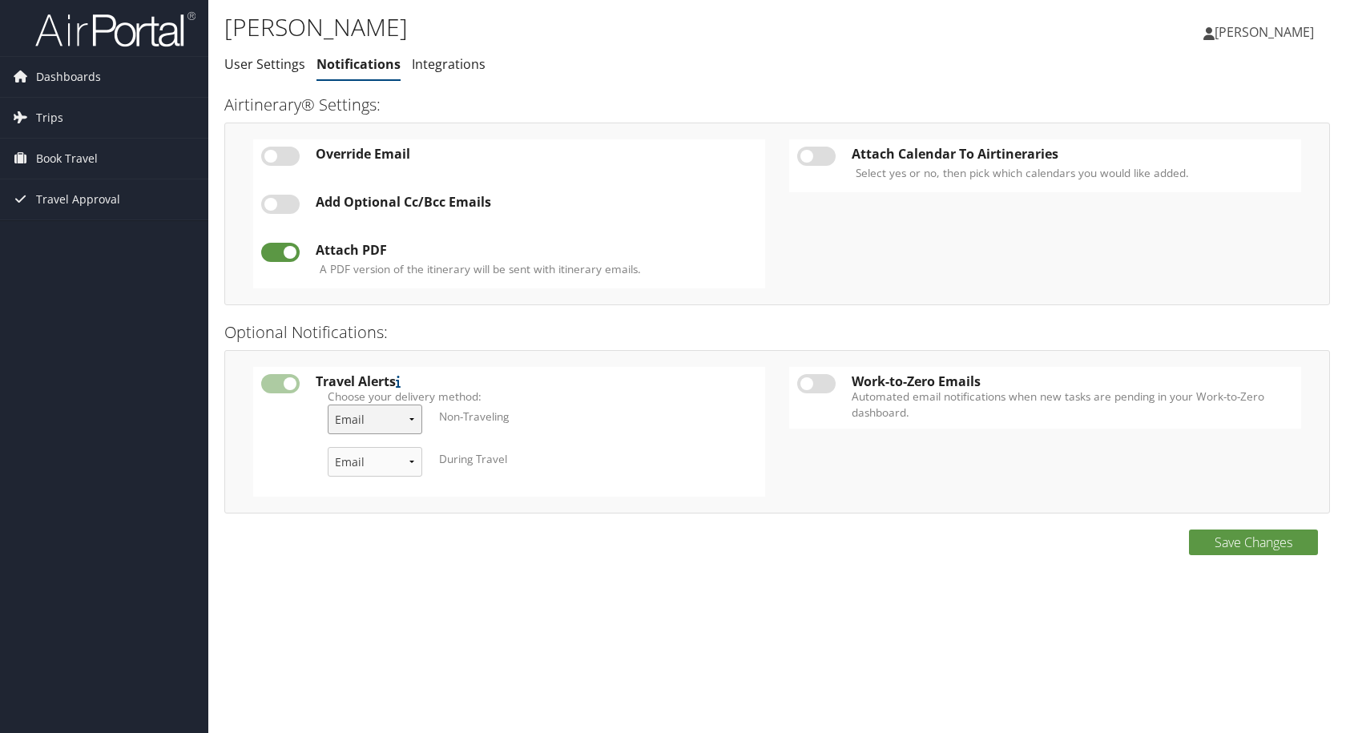
click at [381, 410] on select "Email & Text Text Email" at bounding box center [375, 420] width 95 height 30
click at [401, 456] on select "Email & Text Text Email" at bounding box center [375, 462] width 95 height 30
click at [415, 68] on link "Integrations" at bounding box center [449, 64] width 74 height 18
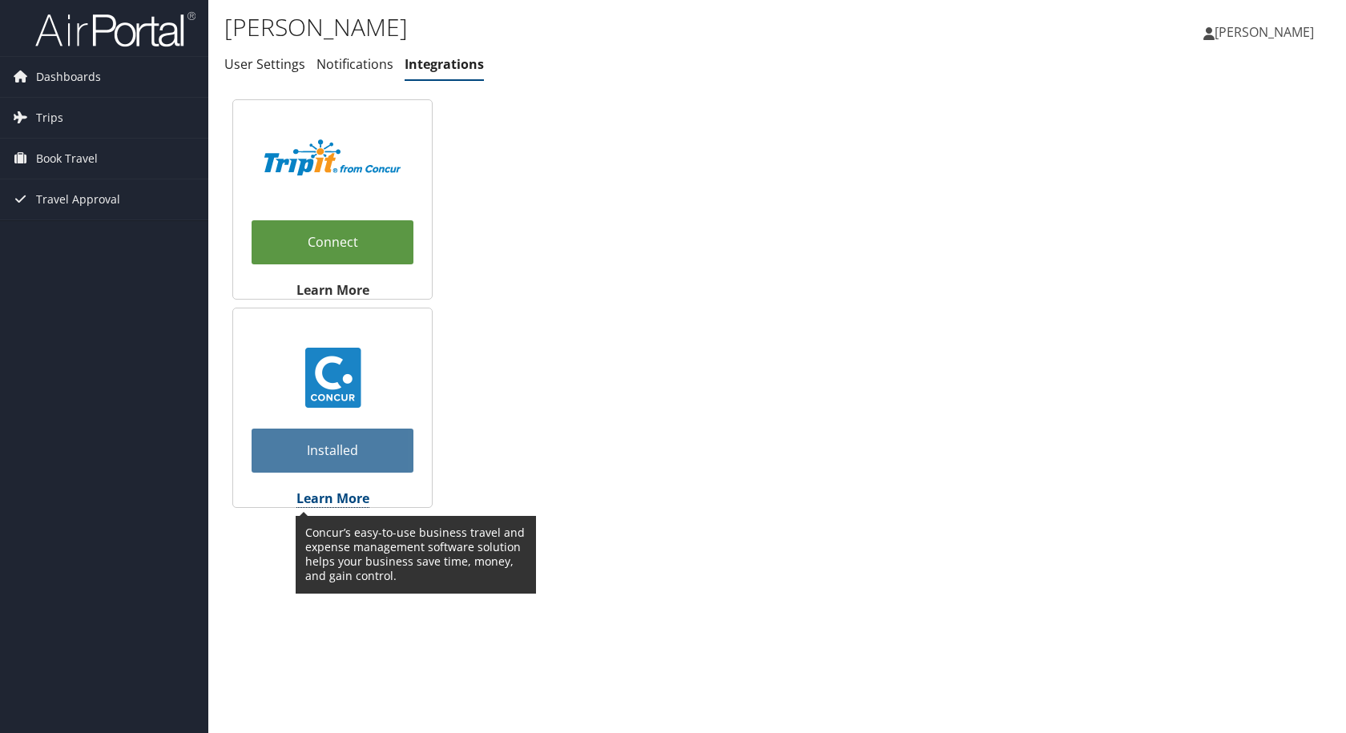
click at [328, 493] on strong "Learn More" at bounding box center [332, 498] width 73 height 18
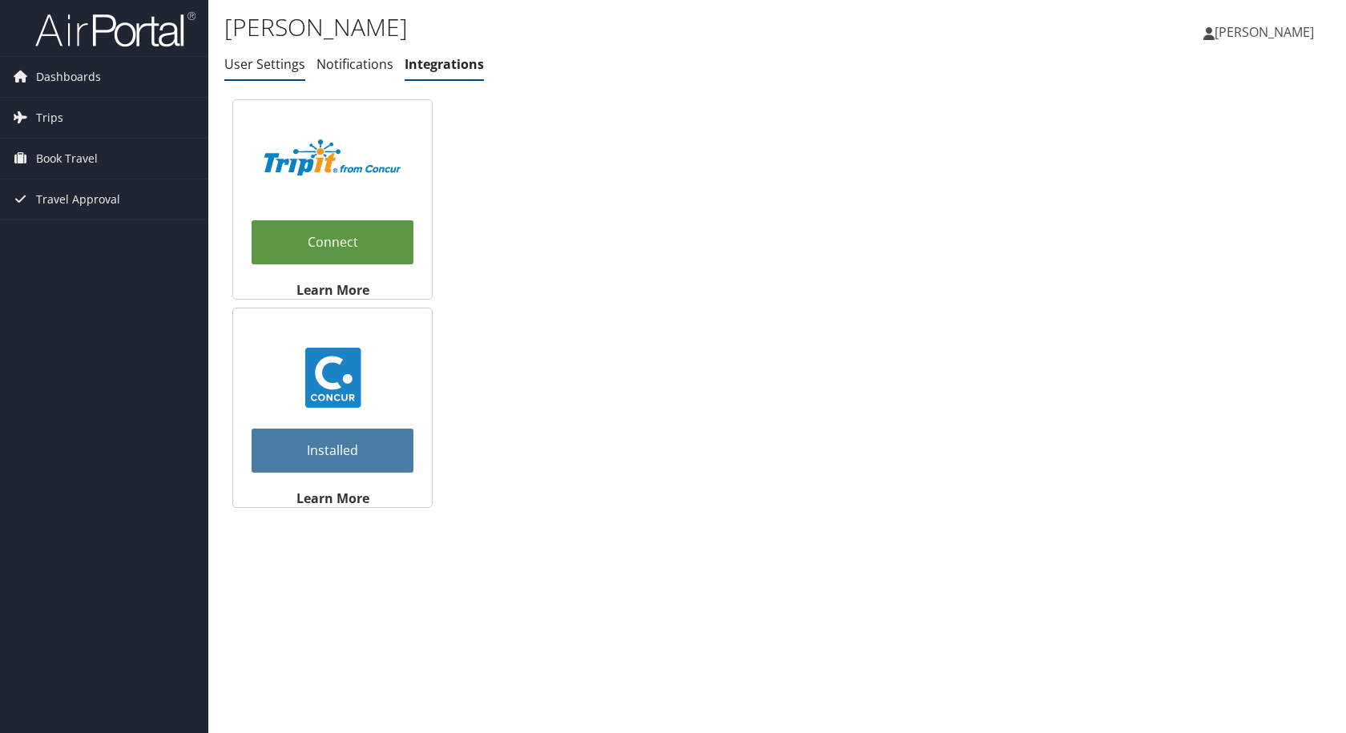
click at [280, 54] on li "User Settings" at bounding box center [264, 64] width 81 height 29
click at [280, 64] on link "User Settings" at bounding box center [264, 64] width 81 height 18
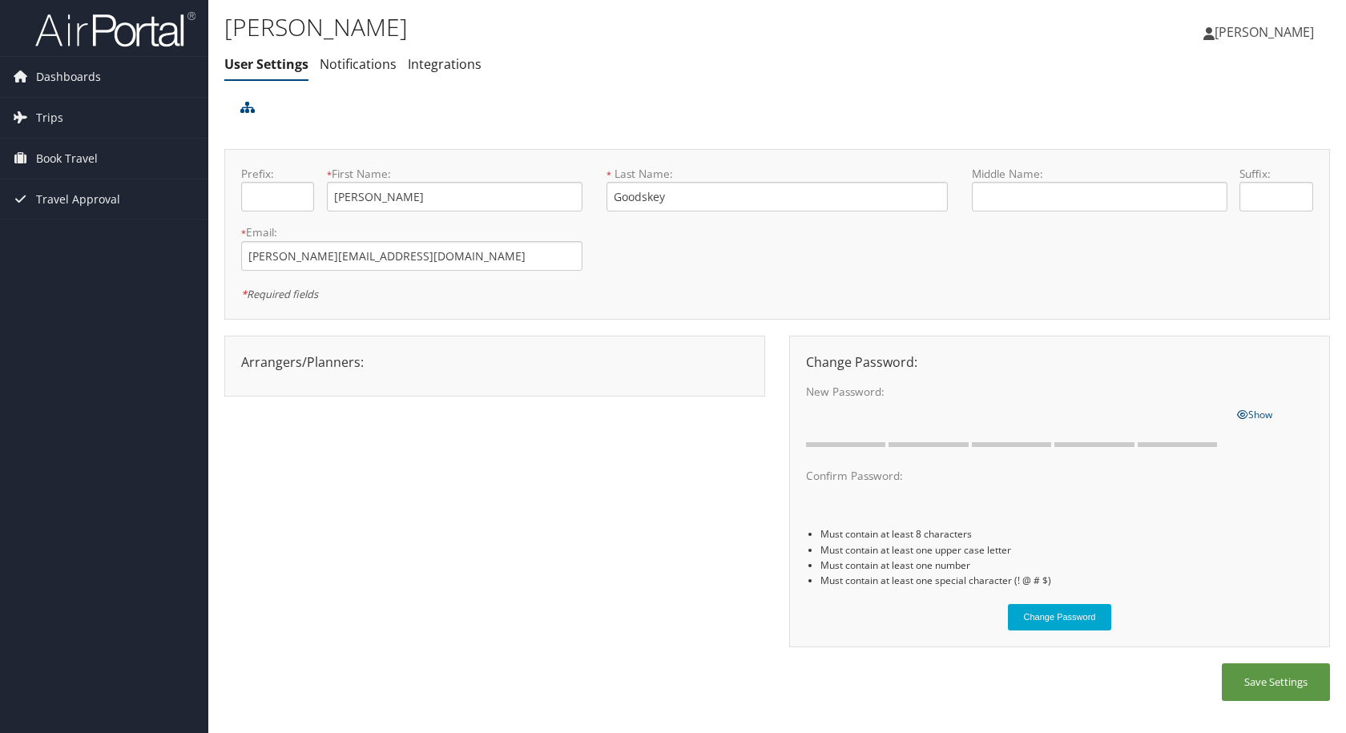
click at [18, 204] on icon at bounding box center [20, 199] width 24 height 24
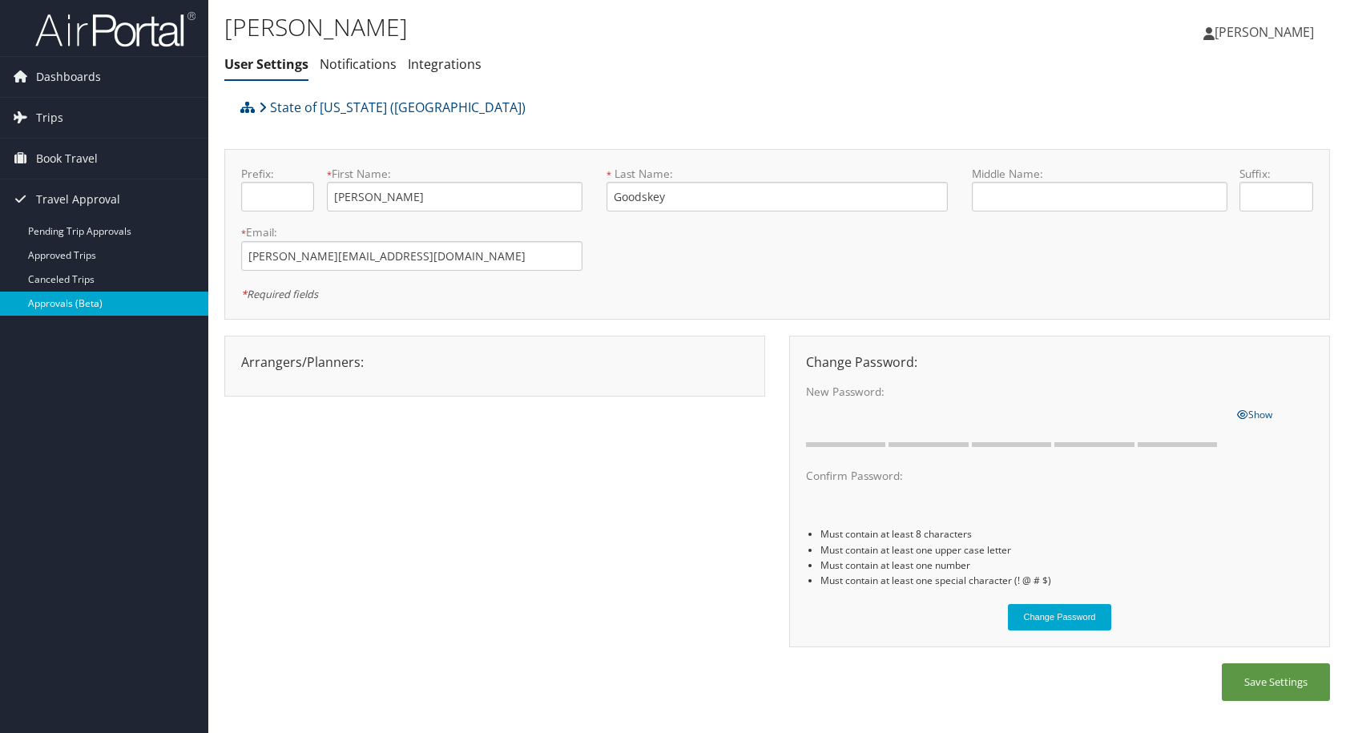
click at [119, 296] on link "Approvals (Beta)" at bounding box center [104, 304] width 208 height 24
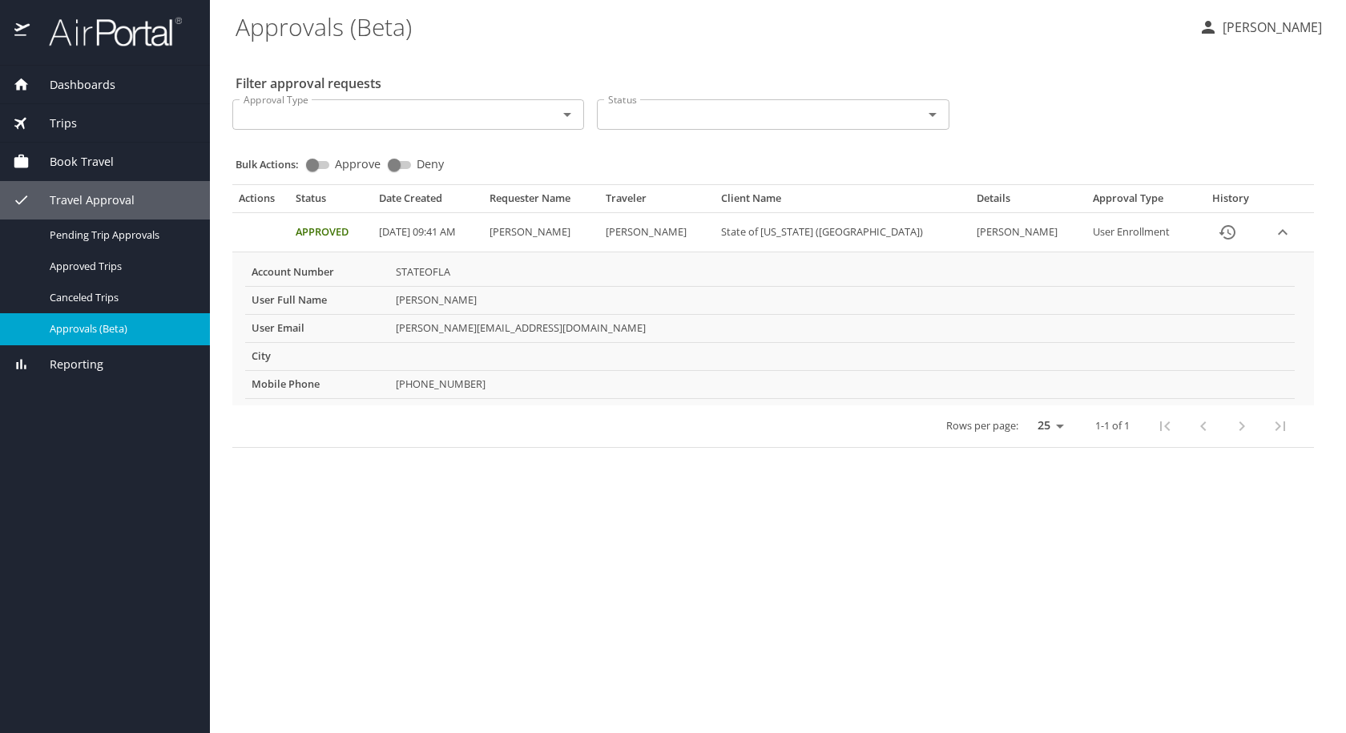
click at [101, 154] on span "Book Travel" at bounding box center [72, 162] width 84 height 18
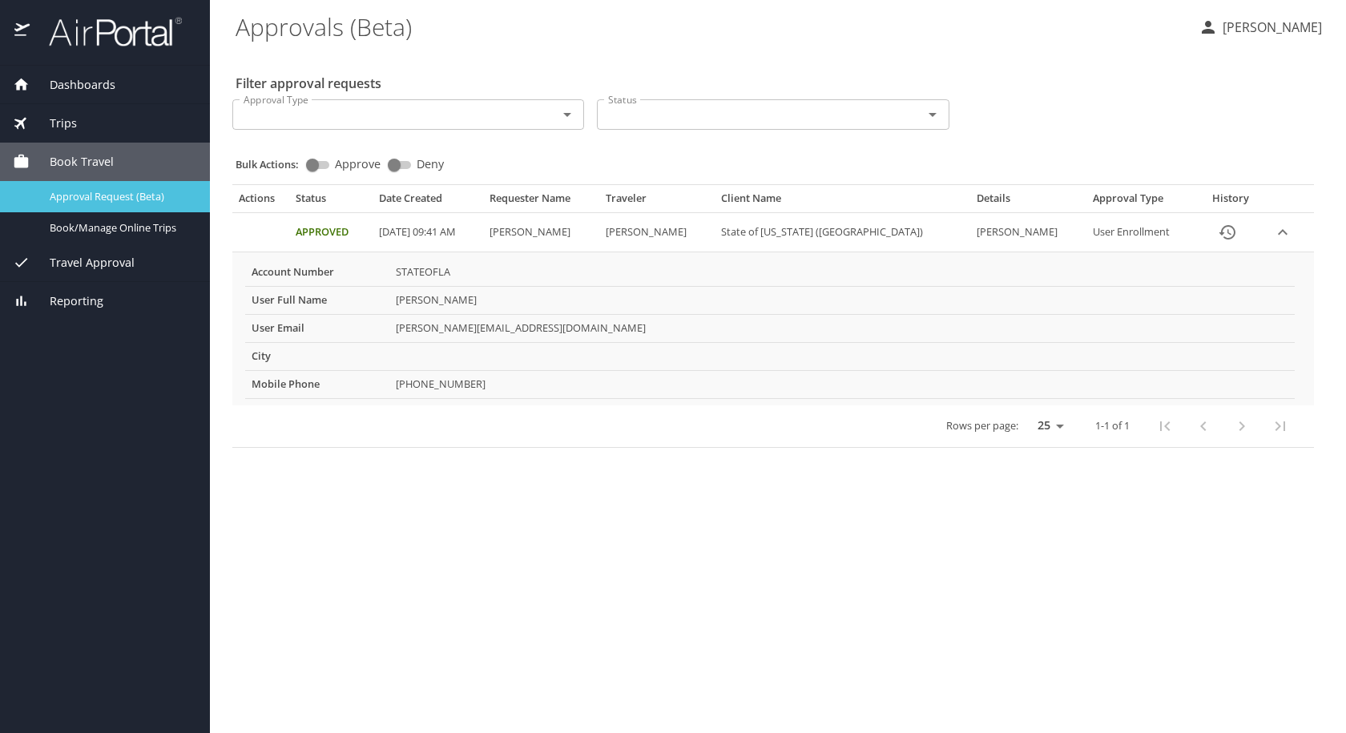
click at [133, 205] on div "Approval Request (Beta)" at bounding box center [105, 196] width 184 height 18
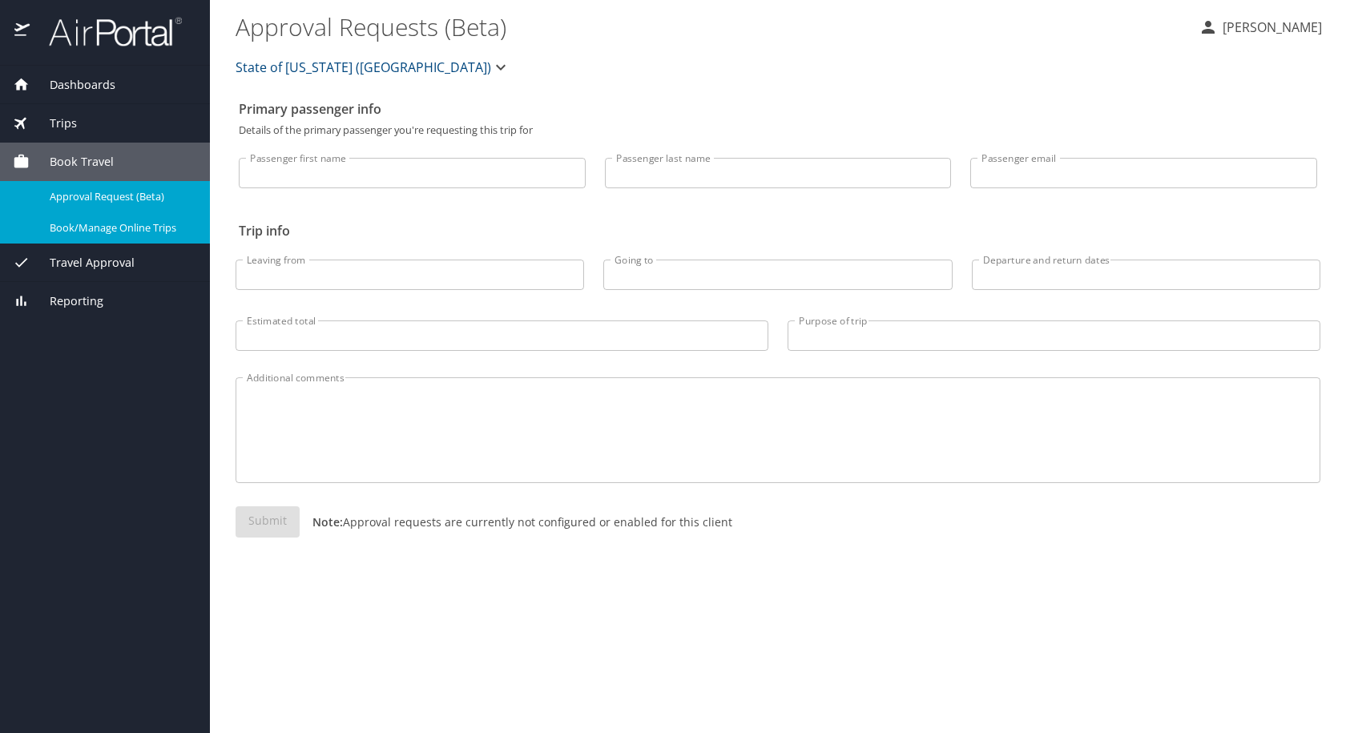
click at [123, 236] on span "Book/Manage Online Trips" at bounding box center [120, 227] width 141 height 15
click at [59, 76] on span "Dashboards" at bounding box center [73, 85] width 86 height 18
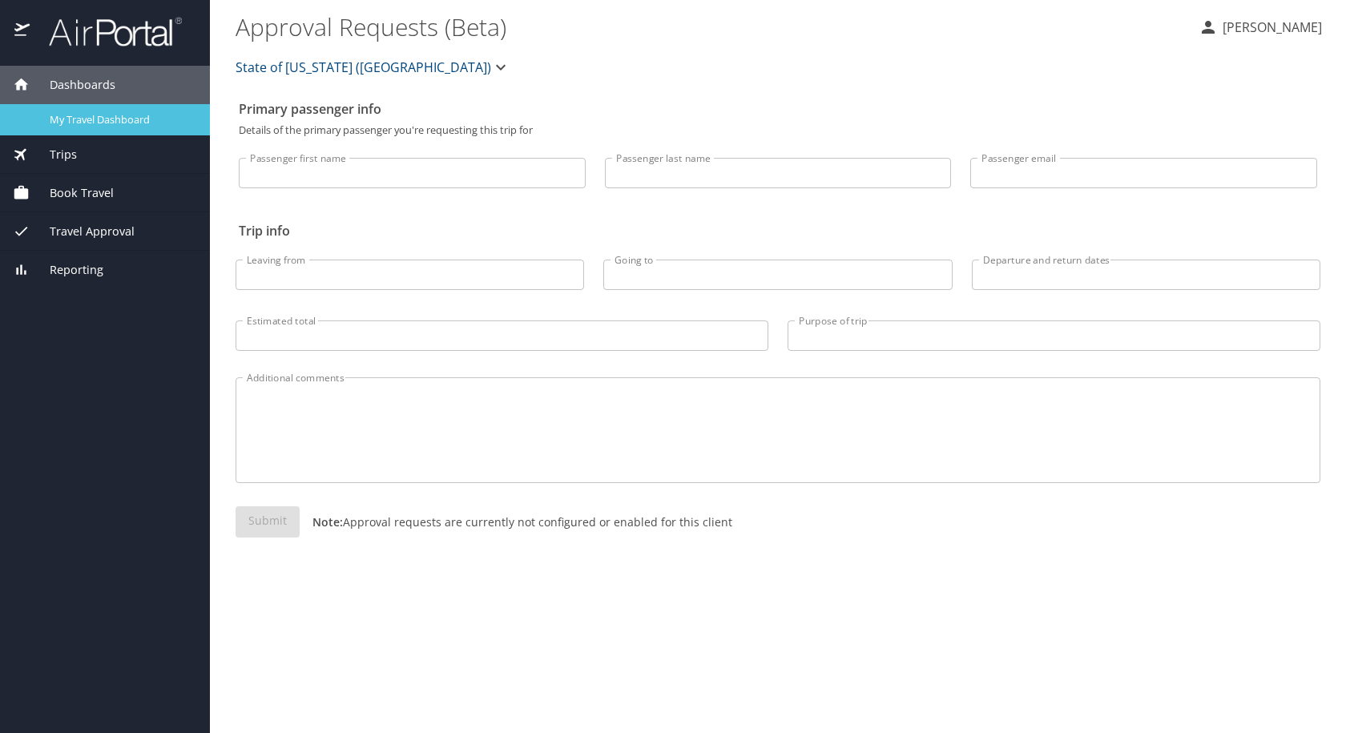
click at [93, 130] on link "My Travel Dashboard" at bounding box center [105, 119] width 210 height 31
